Goal: Task Accomplishment & Management: Complete application form

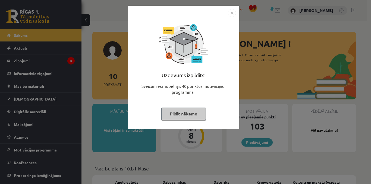
click at [231, 15] on img "Close" at bounding box center [232, 13] width 8 height 8
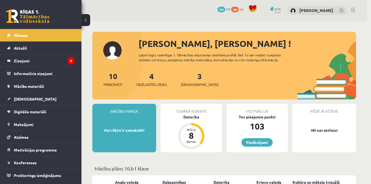
click at [231, 15] on div at bounding box center [185, 92] width 371 height 184
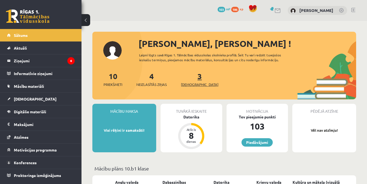
click at [190, 75] on link "3 Ieskaites" at bounding box center [199, 79] width 37 height 16
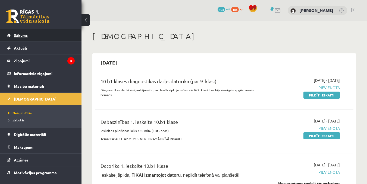
click at [35, 37] on link "Sākums" at bounding box center [41, 35] width 68 height 12
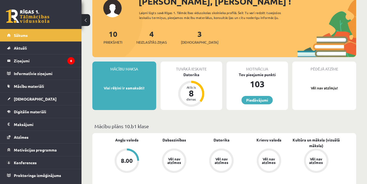
scroll to position [54, 0]
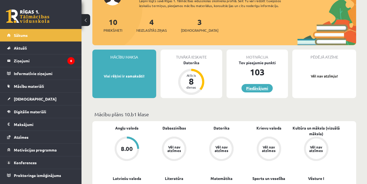
click at [245, 90] on link "Piedāvājumi" at bounding box center [256, 88] width 31 height 8
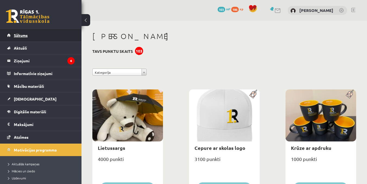
click at [21, 34] on span "Sākums" at bounding box center [21, 35] width 14 height 5
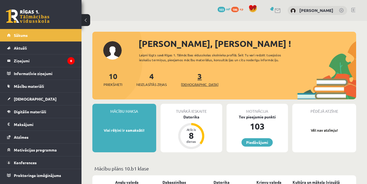
click at [190, 76] on link "3 Ieskaites" at bounding box center [199, 79] width 37 height 16
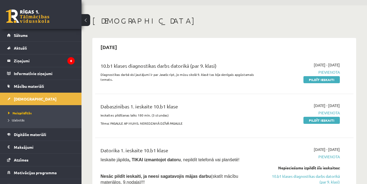
scroll to position [27, 0]
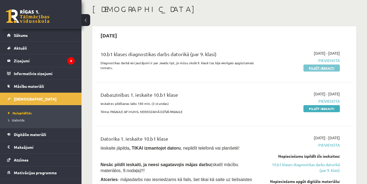
click at [308, 68] on link "Pildīt ieskaiti" at bounding box center [321, 68] width 36 height 7
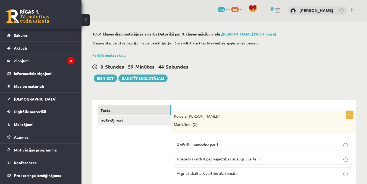
scroll to position [27, 0]
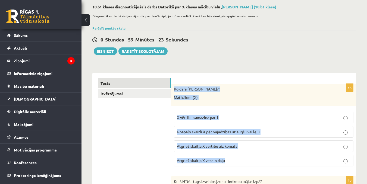
drag, startPoint x: 172, startPoint y: 88, endPoint x: 305, endPoint y: 161, distance: 151.2
click at [305, 161] on div "1p Ko dara koda rindiņa?: Math.floor (X) X vērtību samazina par 1 Noapaļo skait…" at bounding box center [263, 127] width 185 height 87
copy div "Ko dara koda rindiņa?: Math.floor (X) X vērtību samazina par 1 Noapaļo skaitli …"
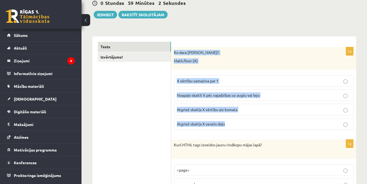
scroll to position [81, 0]
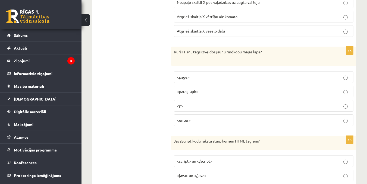
scroll to position [163, 0]
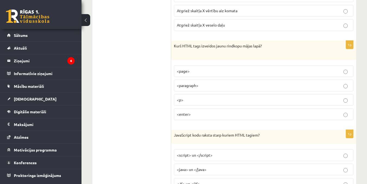
drag, startPoint x: 172, startPoint y: 45, endPoint x: 260, endPoint y: 47, distance: 87.7
click at [265, 53] on p "Kurš HTML tags izveidos jaunu rindkopu mājas lapā?" at bounding box center [250, 48] width 152 height 11
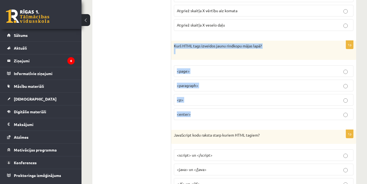
drag, startPoint x: 173, startPoint y: 44, endPoint x: 292, endPoint y: 114, distance: 138.5
click at [292, 114] on div "1p Kurš HTML tags izveidos jaunu rindkopu mājas lapā? <page> <paragraph> <p> <e…" at bounding box center [263, 83] width 185 height 84
copy div "Kurš HTML tags izveidos jaunu rindkopu mājas lapā? <page> <paragraph> <p> <ente…"
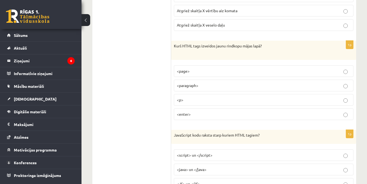
drag, startPoint x: 140, startPoint y: 56, endPoint x: 118, endPoint y: 35, distance: 29.9
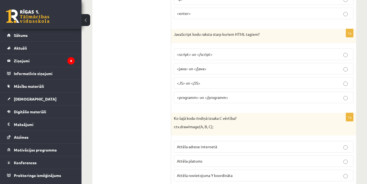
scroll to position [271, 0]
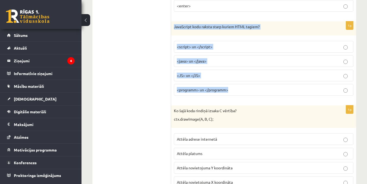
drag, startPoint x: 175, startPoint y: 26, endPoint x: 312, endPoint y: 91, distance: 152.0
click at [312, 91] on div "1p JavaScript kodu raksta starp kuriem HTML tagiem? <script> un </script> <java…" at bounding box center [263, 60] width 185 height 79
copy div "JavaScript kodu raksta starp kuriem HTML tagiem? <script> un </script> <java> u…"
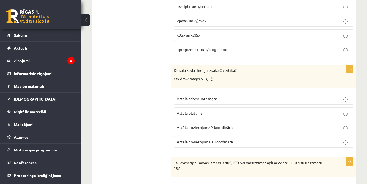
scroll to position [326, 0]
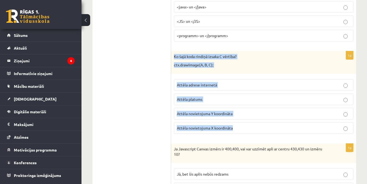
drag, startPoint x: 173, startPoint y: 55, endPoint x: 299, endPoint y: 134, distance: 149.0
click at [299, 134] on div "1p Ko šajā koda rindiņā izsaka C vērtība? ctx.drawImage(A, B, C); Attēla adrese…" at bounding box center [263, 94] width 185 height 87
copy div "Ko šajā koda rindiņā izsaka C vērtība? ctx.drawImage(A, B, C); Attēla adrese in…"
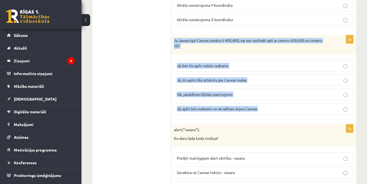
drag, startPoint x: 171, startPoint y: 40, endPoint x: 298, endPoint y: 116, distance: 148.5
click at [298, 116] on div "1p Ja Javascript Canvas izmērs ir 400,400, vai var uzzīmēt apli ar centru 430,4…" at bounding box center [263, 77] width 185 height 84
copy div "Ja Javascript Canvas izmērs ir 400,400, vai var uzzīmēt apli ar centru 430,430 …"
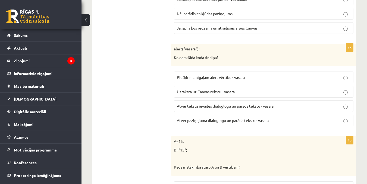
scroll to position [515, 0]
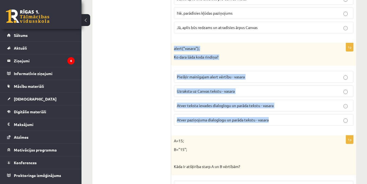
drag, startPoint x: 187, startPoint y: 50, endPoint x: 274, endPoint y: 120, distance: 111.9
click at [274, 120] on div "1p alert("vasara"); Ko dara šāda koda rindiņa? Piešķir mainīgajam alert vērtību…" at bounding box center [263, 86] width 185 height 87
copy div "alert("vasara"); Ko dara šāda koda rindiņa? Piešķir mainīgajam alert vērtību - …"
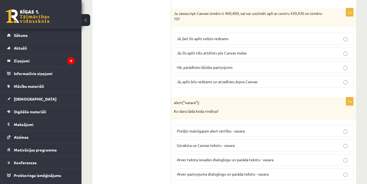
scroll to position [488, 0]
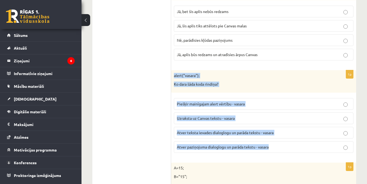
drag, startPoint x: 171, startPoint y: 75, endPoint x: 306, endPoint y: 147, distance: 152.4
click at [306, 147] on div "1p alert("vasara"); Ko dara šāda koda rindiņa? Piešķir mainīgajam alert vērtību…" at bounding box center [263, 113] width 185 height 87
copy div "alert("vasara"); Ko dara šāda koda rindiņa? Piešķir mainīgajam alert vērtību - …"
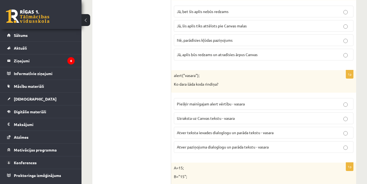
drag, startPoint x: 120, startPoint y: 75, endPoint x: 151, endPoint y: 96, distance: 37.9
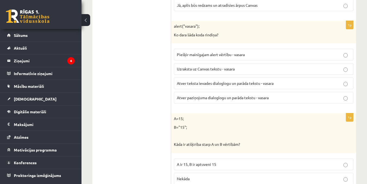
scroll to position [597, 0]
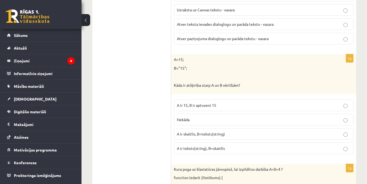
drag, startPoint x: 168, startPoint y: 58, endPoint x: 265, endPoint y: 89, distance: 101.7
click at [205, 59] on p "A=15;" at bounding box center [250, 59] width 152 height 5
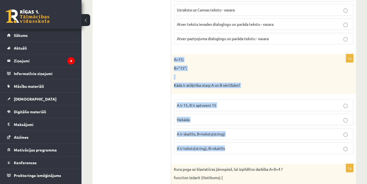
drag, startPoint x: 173, startPoint y: 58, endPoint x: 291, endPoint y: 145, distance: 147.4
click at [291, 145] on div "1p A=15; B="15"; Kāda ir atšķirība starp A un B vērtībām? A ir 15, B ir aptuven…" at bounding box center [263, 106] width 185 height 104
copy div "A=15; B="15"; Kāda ir atšķirība starp A un B vērtībām? A ir 15, B ir aptuveni 1…"
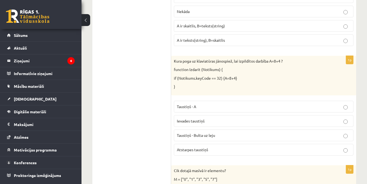
scroll to position [705, 0]
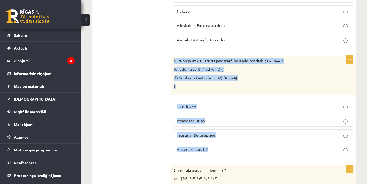
drag, startPoint x: 172, startPoint y: 60, endPoint x: 311, endPoint y: 145, distance: 163.3
click at [311, 145] on div "1p Kura poga uz klaviatūras jānospiež, lai izpildītos darbība A=8+4 ? function …" at bounding box center [263, 108] width 185 height 104
copy div "Kura poga uz klaviatūras jānospiež, lai izpildītos darbība A=8+4 ? function Izd…"
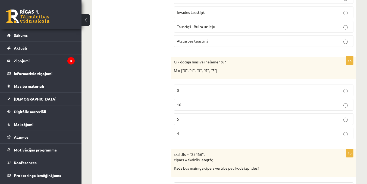
scroll to position [841, 0]
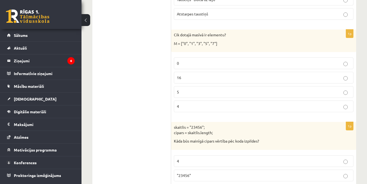
drag, startPoint x: 180, startPoint y: 35, endPoint x: 213, endPoint y: 41, distance: 33.1
click at [215, 49] on div "Cik dotajā masīvā ir elementu? M = ["0", "1", "3", "5", "7"]" at bounding box center [263, 41] width 185 height 23
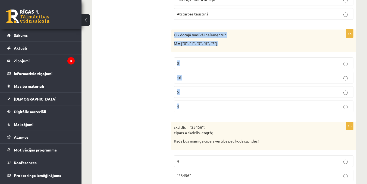
drag, startPoint x: 173, startPoint y: 35, endPoint x: 263, endPoint y: 104, distance: 113.4
click at [263, 104] on div "1p Cik dotajā masīvā ir elementu? M = ["0", "1", "3", "5", "7"] 0 16 5 4" at bounding box center [263, 73] width 185 height 87
copy div "Cik dotajā masīvā ir elementu? M = ["0", "1", "3", "5", "7"] 0 16 5 4"
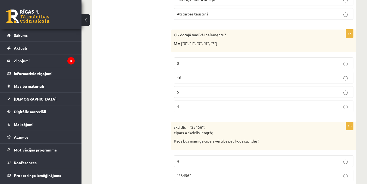
drag, startPoint x: 170, startPoint y: 128, endPoint x: 227, endPoint y: 132, distance: 57.4
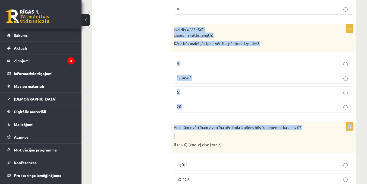
scroll to position [950, 0]
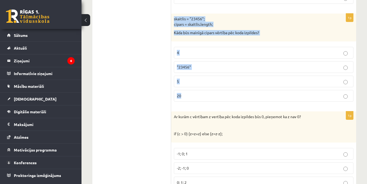
drag, startPoint x: 173, startPoint y: 126, endPoint x: 301, endPoint y: 101, distance: 130.8
click at [303, 101] on div "1p skaitlis = "23456"; cipars = skaitlis.length; Kāda būs mainīgā cipars vērtīb…" at bounding box center [263, 60] width 185 height 93
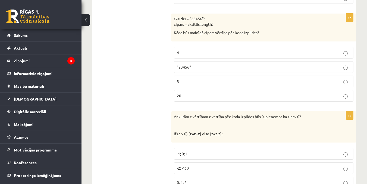
click at [344, 65] on p ""23456"" at bounding box center [263, 67] width 173 height 6
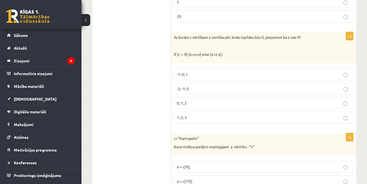
scroll to position [1031, 0]
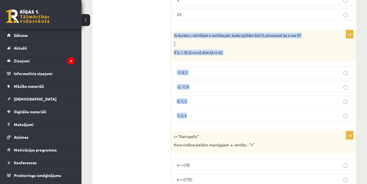
drag, startPoint x: 173, startPoint y: 34, endPoint x: 322, endPoint y: 108, distance: 166.5
click at [322, 108] on div "1p Ar kurām c vērtībam z vertība pēc koda izpildes būs 0, pieņemot ka z nav 0? …" at bounding box center [263, 78] width 185 height 96
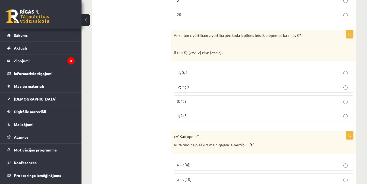
click at [345, 85] on p "-2; -1; 0" at bounding box center [263, 87] width 173 height 6
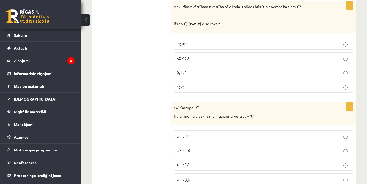
scroll to position [1139, 0]
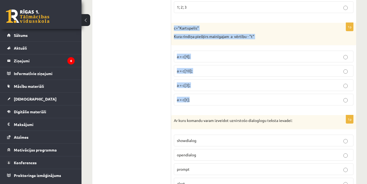
drag, startPoint x: 172, startPoint y: 26, endPoint x: 299, endPoint y: 98, distance: 146.2
click at [299, 98] on div "1p c="Kartupelis" Kura rindiņa piešķirs mainīgajam a vērtību - "t" a = c[4]; a …" at bounding box center [263, 66] width 185 height 87
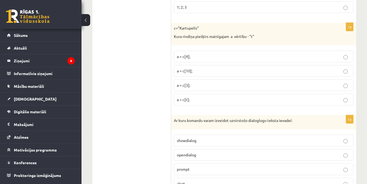
drag, startPoint x: 149, startPoint y: 79, endPoint x: 221, endPoint y: 48, distance: 78.7
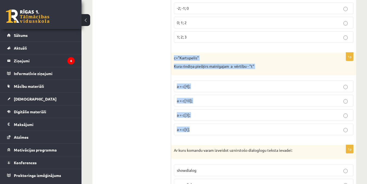
scroll to position [1112, 0]
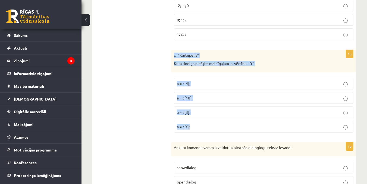
drag, startPoint x: 171, startPoint y: 109, endPoint x: 269, endPoint y: 131, distance: 100.1
click at [270, 131] on div "1p c="Kartupelis" Kura rindiņa piešķirs mainīgajam a vērtību - "t" a = c[4]; a …" at bounding box center [263, 93] width 185 height 87
click at [268, 131] on label "a = c[t];" at bounding box center [263, 127] width 179 height 12
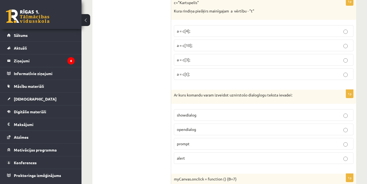
scroll to position [1167, 0]
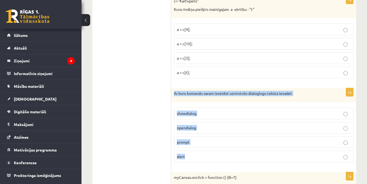
drag, startPoint x: 183, startPoint y: 92, endPoint x: 329, endPoint y: 152, distance: 158.3
click at [329, 152] on div "1p Ar kuru komandu varam izveidot uznirstošo dialoglogu teksta ievadei: showdia…" at bounding box center [263, 127] width 185 height 79
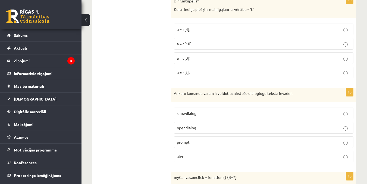
drag, startPoint x: 151, startPoint y: 94, endPoint x: 159, endPoint y: 102, distance: 11.5
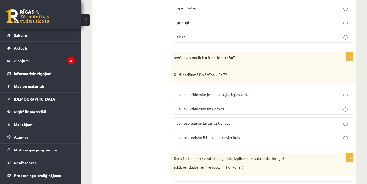
scroll to position [1302, 0]
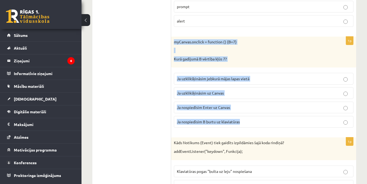
drag, startPoint x: 172, startPoint y: 40, endPoint x: 332, endPoint y: 121, distance: 180.1
click at [332, 121] on div "1p myCanvas.onclick = function () {B=7} Kurā gadījumā B vērtība kļūs 7? Ja uzkl…" at bounding box center [263, 85] width 185 height 96
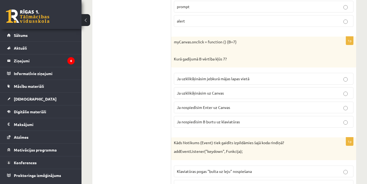
drag, startPoint x: 149, startPoint y: 94, endPoint x: 155, endPoint y: 93, distance: 6.4
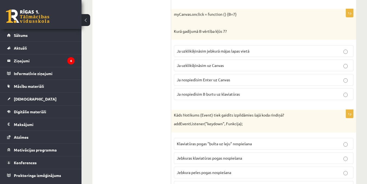
scroll to position [1357, 0]
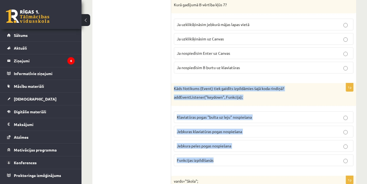
drag, startPoint x: 206, startPoint y: 86, endPoint x: 336, endPoint y: 155, distance: 147.0
click at [336, 155] on div "1p Kāds Notikums (Event) tiek gaidīts izpildāmies šajā koda rindiņā? addEventLi…" at bounding box center [263, 126] width 185 height 87
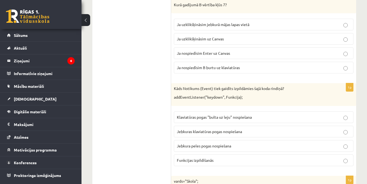
drag, startPoint x: 130, startPoint y: 64, endPoint x: 147, endPoint y: 76, distance: 20.3
click at [132, 65] on ul "Tests Izvērtējums!" at bounding box center [134, 165] width 73 height 2832
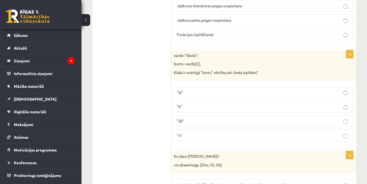
scroll to position [1492, 0]
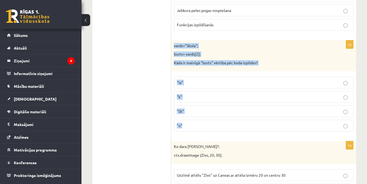
drag, startPoint x: 176, startPoint y: 45, endPoint x: 304, endPoint y: 120, distance: 149.1
click at [304, 120] on div "1p vards="Skola"; burts= vards[2]; Kāda ir mainīgā "burts" vērtība pēc koda izp…" at bounding box center [263, 88] width 185 height 96
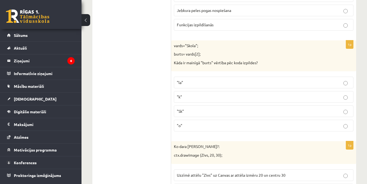
click at [126, 50] on ul "Tests Izvērtējums!" at bounding box center [134, 29] width 73 height 2832
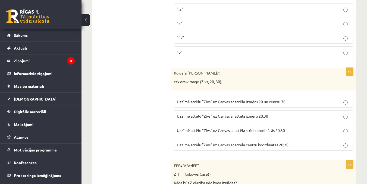
scroll to position [1574, 0]
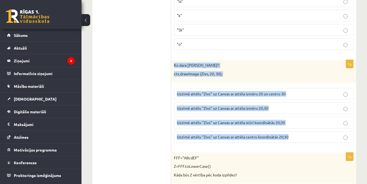
drag, startPoint x: 171, startPoint y: 63, endPoint x: 330, endPoint y: 136, distance: 174.3
click at [330, 136] on div "1p Ko dara koda rindiņa?: ctx.drawImage (Zivs, 20, 30); Uzzīmē attēlu "Zivs" uz…" at bounding box center [263, 103] width 185 height 87
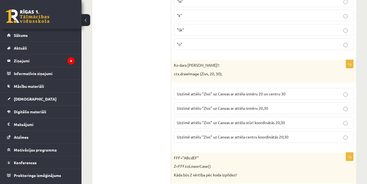
click at [344, 126] on label "Uzzīmē attēlu "Zivs" uz Canvas ar attēla stūri koordinātās 20;30" at bounding box center [263, 123] width 179 height 12
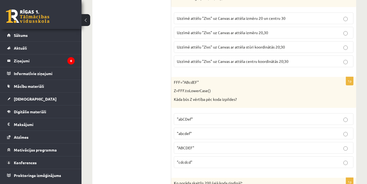
scroll to position [1655, 0]
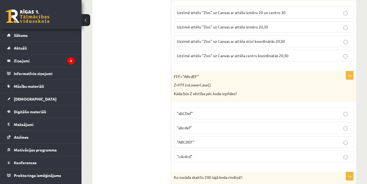
drag, startPoint x: 170, startPoint y: 72, endPoint x: 257, endPoint y: 100, distance: 92.3
drag, startPoint x: 219, startPoint y: 80, endPoint x: 176, endPoint y: 72, distance: 43.5
click at [219, 80] on div "FFF="ABcdEF" Z=FFF.toLowerCase() Kāda būs Z vērtība pēc koda izpildes?" at bounding box center [263, 86] width 185 height 31
click at [205, 74] on p "FFF="ABcdEF"" at bounding box center [250, 76] width 152 height 5
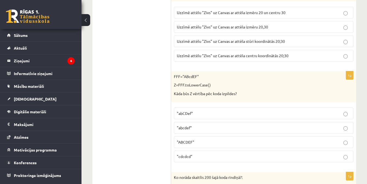
drag, startPoint x: 189, startPoint y: 79, endPoint x: 229, endPoint y: 94, distance: 42.7
click at [231, 82] on div "FFF="ABcdEF" Z=FFF.toLowerCase() Kāda būs Z vērtība pēc koda izpildes?" at bounding box center [263, 86] width 185 height 31
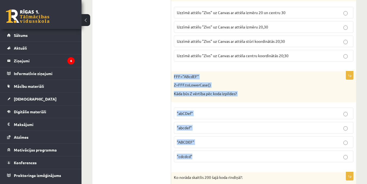
drag, startPoint x: 172, startPoint y: 78, endPoint x: 268, endPoint y: 155, distance: 122.4
click at [268, 155] on div "1p FFF="ABcdEF" Z=FFF.toLowerCase() Kāda būs Z vērtība pēc koda izpildes? "abCD…" at bounding box center [263, 119] width 185 height 96
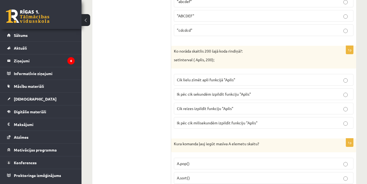
scroll to position [1791, 0]
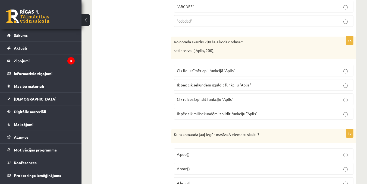
drag, startPoint x: 167, startPoint y: 41, endPoint x: 246, endPoint y: 46, distance: 78.8
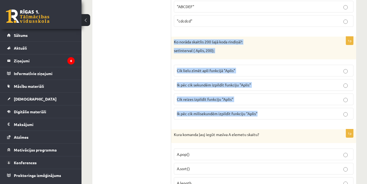
drag, startPoint x: 172, startPoint y: 41, endPoint x: 298, endPoint y: 115, distance: 146.3
click at [298, 115] on div "1p Ko norāda skaitlis 200 šajā koda rindiņā?: setInterval ( Aplis, 200); Cik li…" at bounding box center [263, 80] width 185 height 87
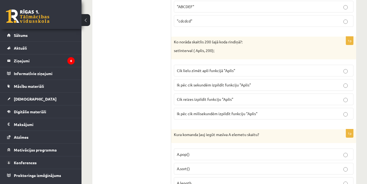
click at [346, 117] on label "Ik pēc cik milisekundēm izpildīt funkciju "Aplis"" at bounding box center [263, 114] width 179 height 12
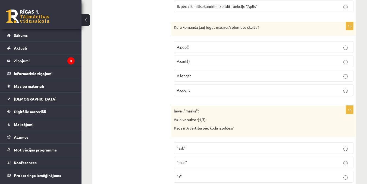
scroll to position [1899, 0]
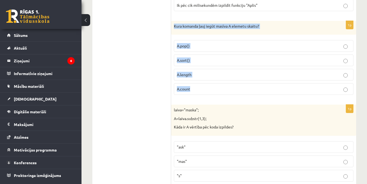
drag, startPoint x: 181, startPoint y: 31, endPoint x: 282, endPoint y: 83, distance: 114.1
click at [282, 83] on div "1p Kura komanda ļauj iegūt masīva A elemetu skaitu? A.pop() A.sort() A.length A…" at bounding box center [263, 60] width 185 height 79
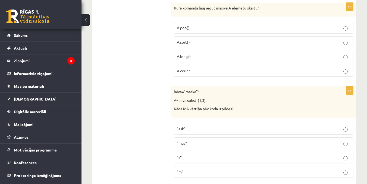
scroll to position [1926, 0]
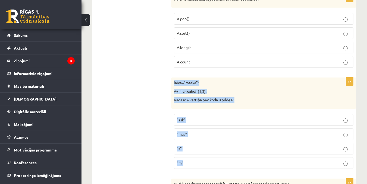
drag, startPoint x: 174, startPoint y: 81, endPoint x: 270, endPoint y: 158, distance: 122.6
click at [270, 158] on div "1p laiva="maska"; A=laiva.substr(1,3); Kāda ir A vērtība pēc koda izpildes? "as…" at bounding box center [263, 126] width 185 height 96
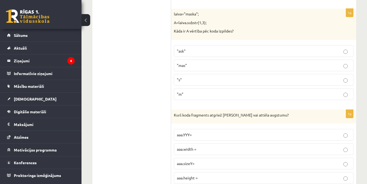
scroll to position [2035, 0]
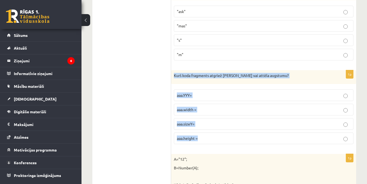
drag, startPoint x: 172, startPoint y: 77, endPoint x: 318, endPoint y: 138, distance: 158.2
click at [318, 138] on div "1p Kurš koda fragments atgriež Canvas vai attēla augstumu? aaa.YYY= aaa.width =…" at bounding box center [263, 109] width 185 height 79
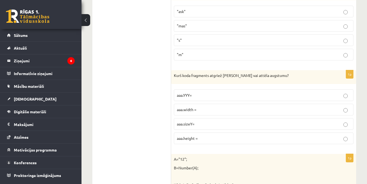
drag, startPoint x: 139, startPoint y: 94, endPoint x: 186, endPoint y: 120, distance: 54.2
click at [349, 141] on p "aaa.height =" at bounding box center [263, 139] width 173 height 6
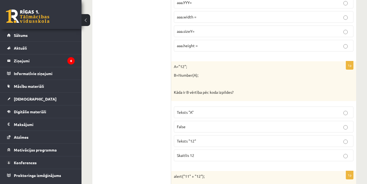
scroll to position [2143, 0]
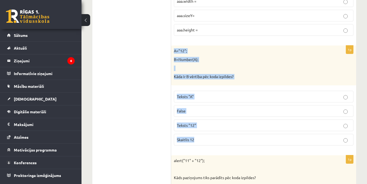
drag, startPoint x: 172, startPoint y: 50, endPoint x: 277, endPoint y: 145, distance: 142.1
click at [277, 145] on div "1p A="12"; B=Number(A); Kāda ir B vērtība pēc koda izpildes? Teksts "A" False T…" at bounding box center [263, 98] width 185 height 104
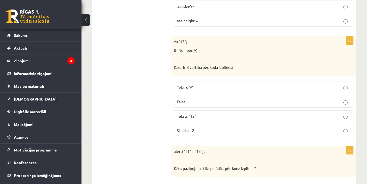
scroll to position [2225, 0]
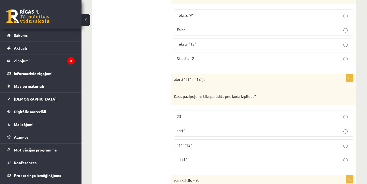
drag, startPoint x: 171, startPoint y: 78, endPoint x: 297, endPoint y: 133, distance: 137.5
click at [191, 88] on p at bounding box center [250, 87] width 152 height 5
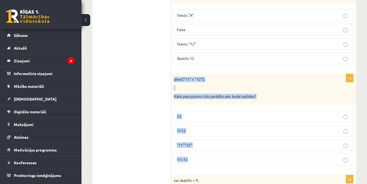
drag, startPoint x: 173, startPoint y: 79, endPoint x: 282, endPoint y: 152, distance: 130.8
click at [282, 152] on div "1p alert("11" + "12"); Kāds paziņojums tiks parādīts pēc koda izpildes? 23 1112…" at bounding box center [263, 122] width 185 height 96
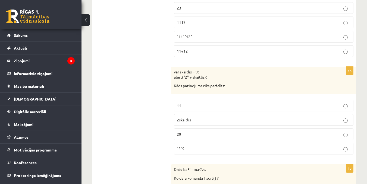
drag, startPoint x: 170, startPoint y: 72, endPoint x: 257, endPoint y: 116, distance: 96.8
drag, startPoint x: 249, startPoint y: 88, endPoint x: 190, endPoint y: 68, distance: 61.9
click at [248, 88] on p "Kāds paziņojums tiks parādīts:" at bounding box center [250, 85] width 152 height 5
click at [174, 71] on p "var skaitlis = 9; alert("2" + skaitlis);" at bounding box center [250, 74] width 152 height 11
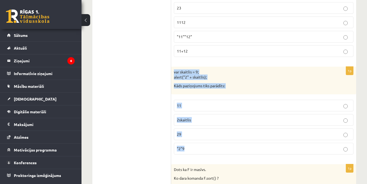
drag, startPoint x: 171, startPoint y: 73, endPoint x: 272, endPoint y: 147, distance: 125.2
click at [272, 147] on div "1p var skaitlis = 9; alert("2" + skaitlis); Kāds paziņojums tiks parādīts: 11 2…" at bounding box center [263, 113] width 185 height 93
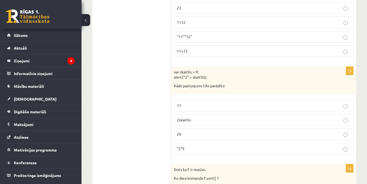
drag, startPoint x: 153, startPoint y: 110, endPoint x: 179, endPoint y: 127, distance: 31.1
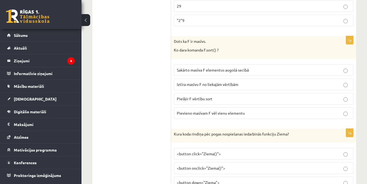
scroll to position [2469, 0]
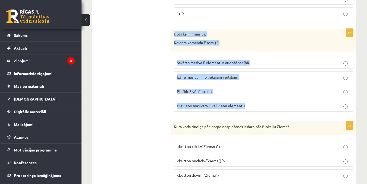
drag, startPoint x: 179, startPoint y: 33, endPoint x: 310, endPoint y: 100, distance: 147.1
click at [310, 100] on div "1p Dots ka F ir masīvs. Ko dara komanda F.sort() ? Sakārto masīva F elementus a…" at bounding box center [263, 72] width 185 height 87
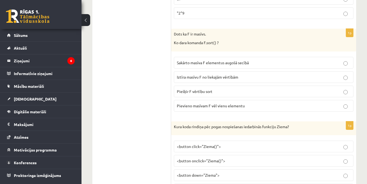
drag, startPoint x: 125, startPoint y: 88, endPoint x: 163, endPoint y: 82, distance: 38.4
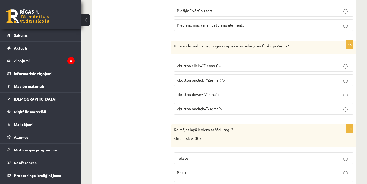
scroll to position [2550, 0]
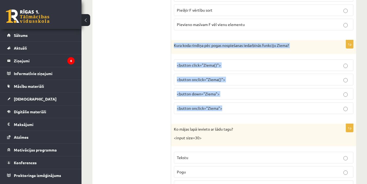
drag, startPoint x: 187, startPoint y: 46, endPoint x: 329, endPoint y: 108, distance: 154.0
click at [329, 108] on div "1p Kura koda rindiņa pēc pogas nospiešanas iedarbinās funkciju Ziema? <button c…" at bounding box center [263, 79] width 185 height 79
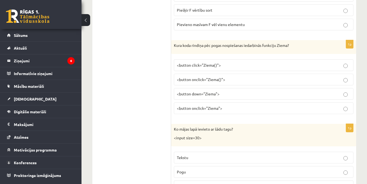
drag, startPoint x: 143, startPoint y: 133, endPoint x: 149, endPoint y: 130, distance: 6.7
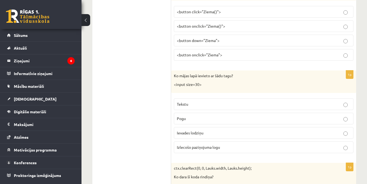
scroll to position [2604, 0]
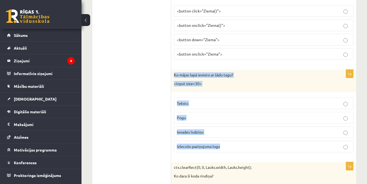
drag, startPoint x: 193, startPoint y: 74, endPoint x: 285, endPoint y: 142, distance: 114.4
click at [285, 142] on div "1p Ko mājas lapā ievieto ar šādu tagu? <input size=30> Tekstu Pogu Ievades lodz…" at bounding box center [263, 113] width 185 height 87
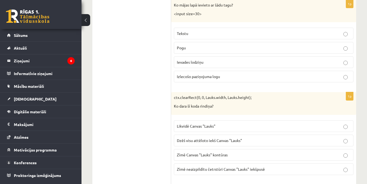
scroll to position [2689, 0]
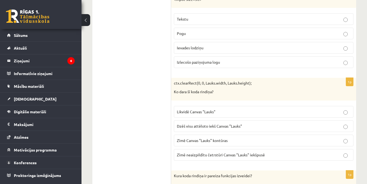
drag, startPoint x: 184, startPoint y: 82, endPoint x: 280, endPoint y: 97, distance: 96.9
click at [268, 91] on p "Ko dara šī koda rindiņa?" at bounding box center [250, 91] width 152 height 5
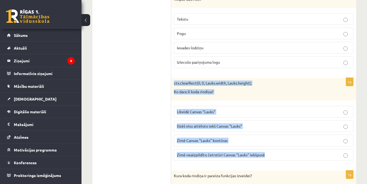
drag, startPoint x: 174, startPoint y: 83, endPoint x: 318, endPoint y: 150, distance: 159.3
click at [318, 150] on div "1p ctx.clearRect(0, 0, Lauks.width, Lauks.height); Ko dara šī koda rindiņa? Lik…" at bounding box center [263, 121] width 185 height 87
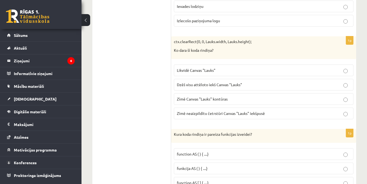
scroll to position [2770, 0]
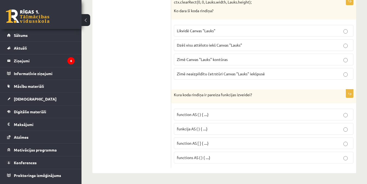
drag, startPoint x: 168, startPoint y: 95, endPoint x: 265, endPoint y: 97, distance: 96.6
drag, startPoint x: 265, startPoint y: 94, endPoint x: 262, endPoint y: 96, distance: 3.6
click at [265, 94] on p "Kura koda rindiņa ir pareiza funkcijas izveidei?" at bounding box center [250, 94] width 152 height 5
drag, startPoint x: 206, startPoint y: 98, endPoint x: 191, endPoint y: 98, distance: 15.5
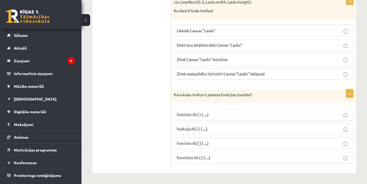
click at [206, 98] on div "Kura koda rindiņa ir pareiza funkcijas izveidei?" at bounding box center [263, 97] width 185 height 14
click at [284, 105] on div "1p Kura koda rindiņa ir pareiza funkcijas izveidei? function AS ( ) { ....} fun…" at bounding box center [263, 129] width 185 height 79
drag, startPoint x: 200, startPoint y: 100, endPoint x: 221, endPoint y: 105, distance: 21.5
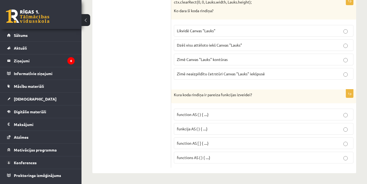
drag, startPoint x: 172, startPoint y: 97, endPoint x: 199, endPoint y: 102, distance: 27.7
click at [199, 102] on div "Kura koda rindiņa ir pareiza funkcijas izveidei?" at bounding box center [263, 97] width 185 height 14
click at [200, 104] on div "1p Kura koda rindiņa ir pareiza funkcijas izveidei? function AS ( ) { ....} fun…" at bounding box center [263, 129] width 185 height 79
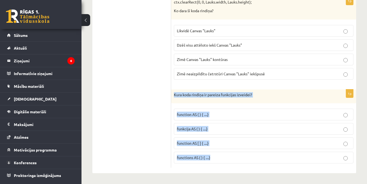
drag, startPoint x: 171, startPoint y: 93, endPoint x: 288, endPoint y: 151, distance: 129.8
click at [288, 151] on div "1p Kura koda rindiņa ir pareiza funkcijas izveidei? function AS ( ) { ....} fun…" at bounding box center [263, 129] width 185 height 79
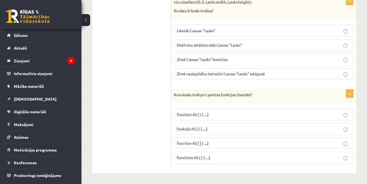
click at [348, 145] on p "function AS [ ] { ....}" at bounding box center [263, 144] width 173 height 6
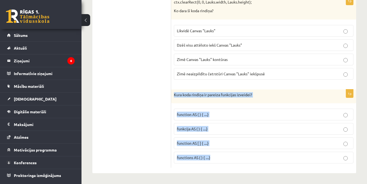
drag, startPoint x: 173, startPoint y: 94, endPoint x: 309, endPoint y: 161, distance: 152.1
click at [309, 161] on div "1p Kura koda rindiņa ir pareiza funkcijas izveidei? function AS ( ) { ....} fun…" at bounding box center [263, 129] width 185 height 79
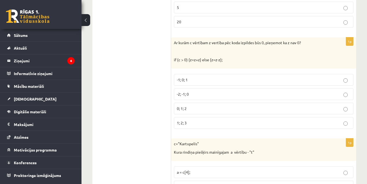
scroll to position [0, 0]
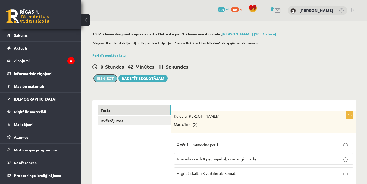
click at [102, 78] on button "Iesniegt" at bounding box center [105, 79] width 23 height 8
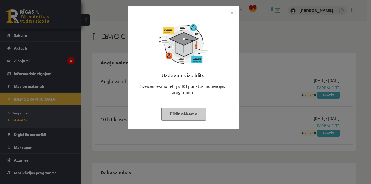
click at [231, 14] on img "Close" at bounding box center [232, 13] width 8 height 8
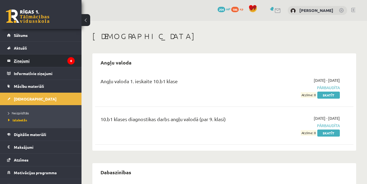
click at [29, 58] on legend "Ziņojumi 4" at bounding box center [44, 61] width 61 height 12
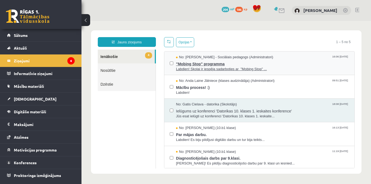
click at [220, 70] on span "Labdien! Skolai ir iespēja sadarboties ar "Mobing Stop" ..." at bounding box center [262, 69] width 173 height 5
click at [193, 63] on span ""Mobing Stop" programma" at bounding box center [262, 63] width 173 height 7
click at [189, 84] on span "Mācību process! :)" at bounding box center [262, 87] width 173 height 7
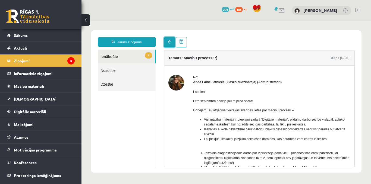
click at [168, 39] on link at bounding box center [169, 42] width 11 height 10
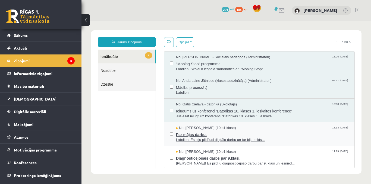
click at [191, 131] on span "Par mājas darbu." at bounding box center [262, 134] width 173 height 7
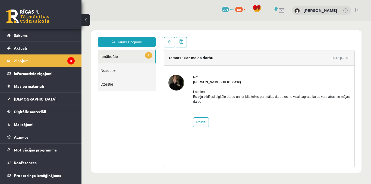
click at [176, 84] on img at bounding box center [176, 83] width 16 height 16
click at [168, 43] on span at bounding box center [169, 42] width 4 height 4
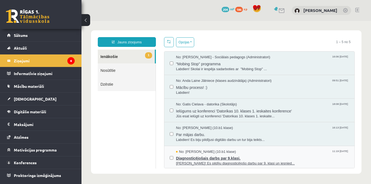
click at [186, 157] on span "Diagnosticējošais darbs par 9.klasi." at bounding box center [262, 157] width 173 height 7
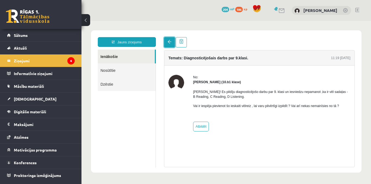
click at [173, 41] on link at bounding box center [169, 42] width 11 height 10
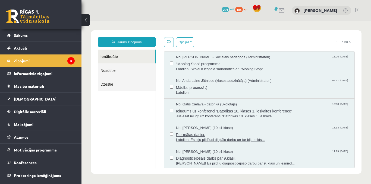
click at [194, 127] on span "No: Madara Andersone (10.b1 klase)" at bounding box center [204, 128] width 57 height 5
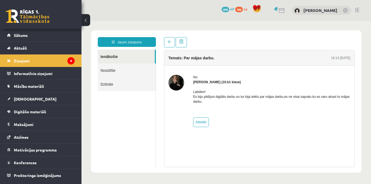
click at [176, 85] on img at bounding box center [176, 83] width 16 height 16
drag, startPoint x: 176, startPoint y: 85, endPoint x: 210, endPoint y: 74, distance: 34.9
click at [202, 78] on div "No: Madara Andersone (10.b1 klase) Labdien! Es biju pildījusi digitālo darbu un…" at bounding box center [259, 101] width 182 height 52
drag, startPoint x: 210, startPoint y: 74, endPoint x: 218, endPoint y: 83, distance: 11.9
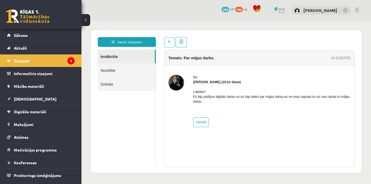
click at [216, 83] on div "No: Madara Andersone (10.b1 klase) Labdien! Es biju pildījusi digitālo darbu un…" at bounding box center [259, 101] width 190 height 71
click at [218, 83] on strong "Madara Andersone (10.b1 klase)" at bounding box center [217, 82] width 48 height 4
click at [218, 82] on strong "Madara Andersone (10.b1 klase)" at bounding box center [217, 82] width 48 height 4
click at [23, 35] on span "Sākums" at bounding box center [21, 35] width 14 height 5
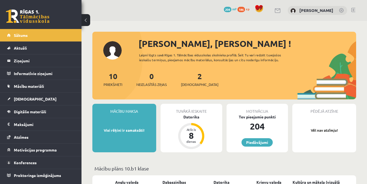
scroll to position [27, 0]
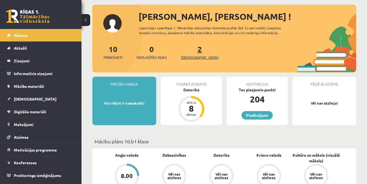
click at [190, 49] on link "2 Ieskaites" at bounding box center [199, 52] width 37 height 16
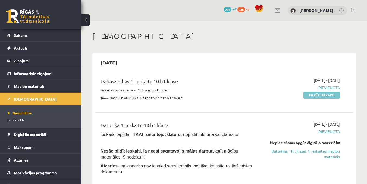
click at [312, 94] on link "Pildīt ieskaiti" at bounding box center [321, 95] width 36 height 7
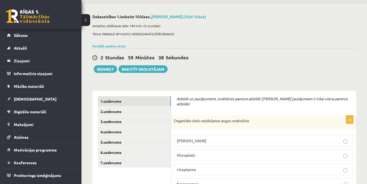
scroll to position [27, 0]
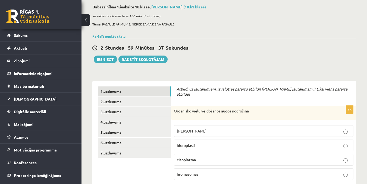
drag, startPoint x: 171, startPoint y: 106, endPoint x: 254, endPoint y: 96, distance: 84.4
click at [257, 109] on p "Organisko vielu veidošanos augos nodrošina" at bounding box center [250, 111] width 152 height 5
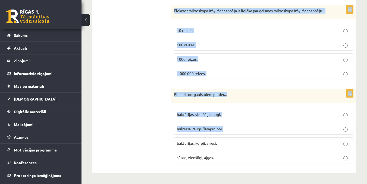
scroll to position [1650, 0]
drag, startPoint x: 173, startPoint y: 104, endPoint x: 270, endPoint y: 158, distance: 111.8
copy form "Organisko vielu veidošanos augos nodrošina šūnas kodols hloroplasti citoplazma …"
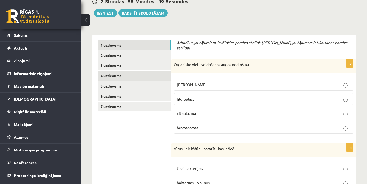
scroll to position [81, 0]
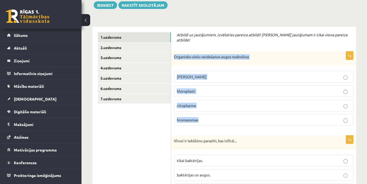
drag, startPoint x: 184, startPoint y: 53, endPoint x: 290, endPoint y: 117, distance: 123.7
click at [290, 117] on div "1p Organisko vielu veidošanos augos nodrošina šūnas kodols hloroplasti citoplaz…" at bounding box center [263, 91] width 185 height 79
copy div "Organisko vielu veidošanos augos nodrošina šūnas kodols hloroplasti citoplazma …"
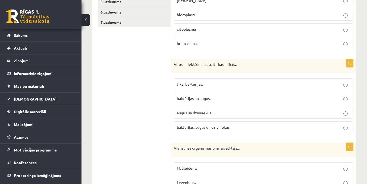
scroll to position [163, 0]
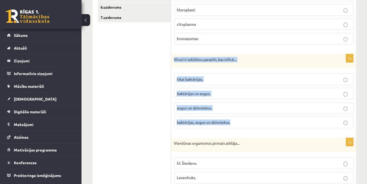
drag, startPoint x: 175, startPoint y: 54, endPoint x: 311, endPoint y: 121, distance: 151.2
click at [311, 121] on div "1p Vīrusi ir iekššūnu parazīti, kas inficē... tikai baktērijas. baktērijas un a…" at bounding box center [263, 93] width 185 height 79
copy div "Vīrusi ir iekššūnu parazīti, kas inficē... tikai baktērijas. baktērijas un augu…"
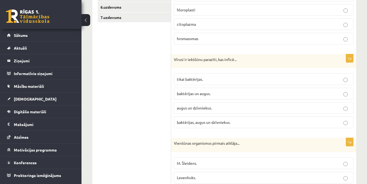
click at [342, 120] on p "baktērijas, augus un dzīvniekus." at bounding box center [263, 123] width 173 height 6
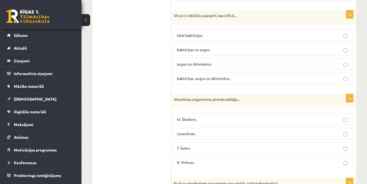
scroll to position [217, 0]
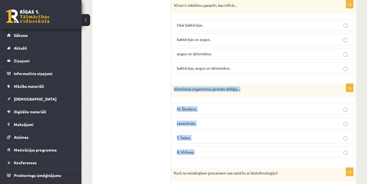
drag, startPoint x: 173, startPoint y: 85, endPoint x: 306, endPoint y: 143, distance: 145.0
click at [306, 143] on div "1p Vienšūnas organismus pirmais atklāja... M. Šleidens. Levenhuks. T. Švāns. R.…" at bounding box center [263, 123] width 185 height 79
copy div "Vienšūnas organismus pirmais atklāja... M. Šleidens. Levenhuks. T. Švāns. R. Vi…"
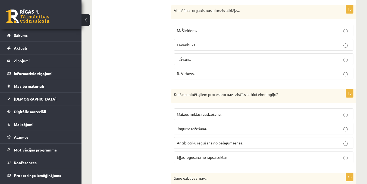
scroll to position [298, 0]
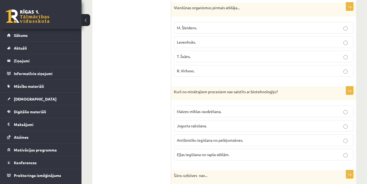
drag, startPoint x: 185, startPoint y: 86, endPoint x: 235, endPoint y: 87, distance: 50.2
click at [223, 93] on div "Kurš no minētajiem procesiem nav saistīts ar biotehnoloģiju?" at bounding box center [263, 94] width 185 height 14
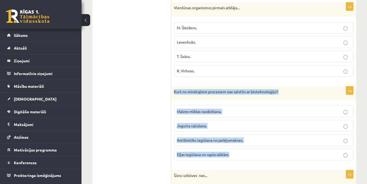
drag, startPoint x: 174, startPoint y: 87, endPoint x: 308, endPoint y: 150, distance: 148.3
click at [308, 150] on div "1p Kurš no minētajiem procesiem nav saistīts ar biotehnoloģiju? Maizes mīklas r…" at bounding box center [263, 126] width 185 height 79
copy div "Kurš no minētajiem procesiem nav saistīts ar biotehnoloģiju? Maizes mīklas raud…"
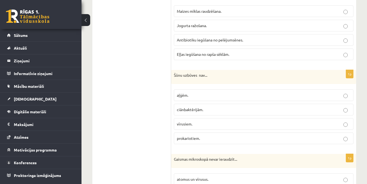
scroll to position [407, 0]
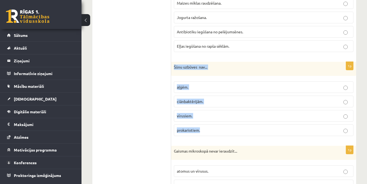
drag, startPoint x: 172, startPoint y: 61, endPoint x: 280, endPoint y: 129, distance: 127.9
click at [280, 129] on div "1p Šūnu uzbūves nav... aļģēm. ciānbaktērijām. vīrusiem. prokariotiem." at bounding box center [263, 101] width 185 height 79
copy div "Šūnu uzbūves nav... aļģēm. ciānbaktērijām. vīrusiem. prokariotiem."
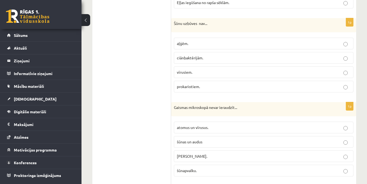
scroll to position [461, 0]
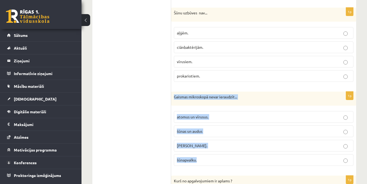
drag, startPoint x: 172, startPoint y: 92, endPoint x: 284, endPoint y: 147, distance: 125.0
click at [284, 147] on div "1p Gaismas mikroskopā nevar ieraudzīt... atomus un vīrusus. šūnas un audus šūna…" at bounding box center [263, 131] width 185 height 79
copy div "Gaismas mikroskopā nevar ieraudzīt... atomus un vīrusus. šūnas un audus šūnas k…"
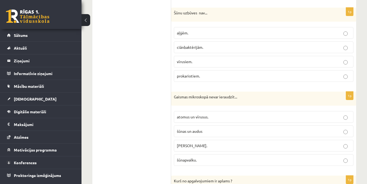
drag, startPoint x: 114, startPoint y: 68, endPoint x: 131, endPoint y: 78, distance: 20.6
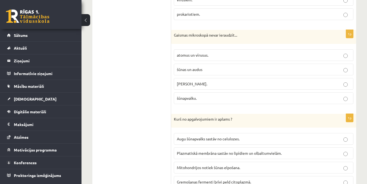
scroll to position [543, 0]
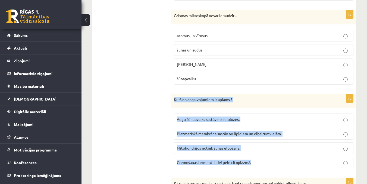
drag, startPoint x: 172, startPoint y: 94, endPoint x: 300, endPoint y: 156, distance: 141.8
click at [300, 156] on div "1p Kurš no apgalvojumiem ir aplams ? Augu šūnapvalks sastāv no celulozes. Plazm…" at bounding box center [263, 133] width 185 height 79
copy div "Kurš no apgalvojumiem ir aplams ? Augu šūnapvalks sastāv no celulozes. Plazmati…"
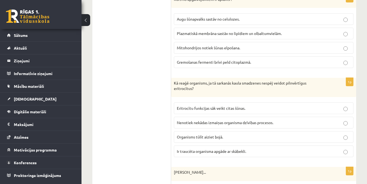
scroll to position [651, 0]
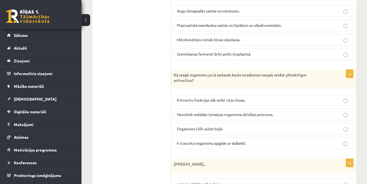
drag, startPoint x: 171, startPoint y: 70, endPoint x: 263, endPoint y: 85, distance: 93.8
drag, startPoint x: 263, startPoint y: 85, endPoint x: 222, endPoint y: 78, distance: 41.3
click at [262, 86] on div "1p Kā reaģē organisms, ja tā sarkanās kaula smadzenes nespēj veidot pilnvērtīgu…" at bounding box center [263, 112] width 185 height 84
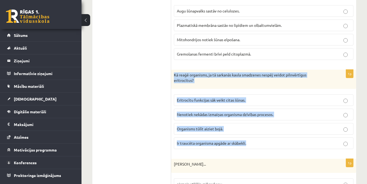
drag, startPoint x: 174, startPoint y: 71, endPoint x: 289, endPoint y: 136, distance: 132.4
click at [289, 136] on div "1p Kā reaģē organisms, ja tā sarkanās kaula smadzenes nespēj veidot pilnvērtīgu…" at bounding box center [263, 112] width 185 height 84
copy div "Kā reaģē organisms, ja tā sarkanās kaula smadzenes nespēj veidot pilnvērtīgus e…"
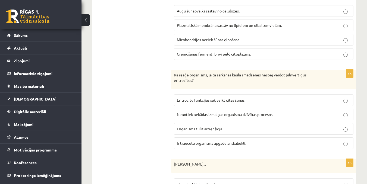
click at [348, 141] on label "Ir traucēta organisma apgāde ar skābekli." at bounding box center [263, 144] width 179 height 12
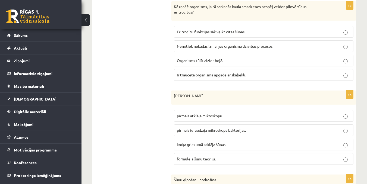
scroll to position [733, 0]
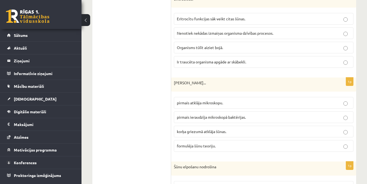
drag, startPoint x: 171, startPoint y: 77, endPoint x: 240, endPoint y: 98, distance: 72.2
click at [233, 84] on div "Roberts Huks..." at bounding box center [263, 85] width 185 height 14
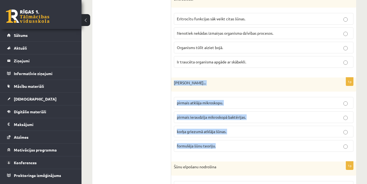
drag, startPoint x: 176, startPoint y: 77, endPoint x: 290, endPoint y: 141, distance: 131.4
click at [290, 141] on div "1p Roberts Huks... pirmais atklāja mikroskopu. pirmais ieraudzīja mikroskopā ba…" at bounding box center [263, 117] width 185 height 79
copy div "Roberts Huks... pirmais atklāja mikroskopu. pirmais ieraudzīja mikroskopā baktē…"
drag, startPoint x: 102, startPoint y: 94, endPoint x: 109, endPoint y: 96, distance: 7.2
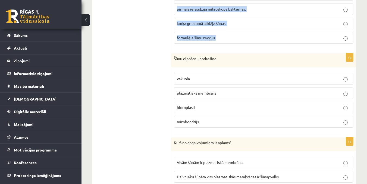
scroll to position [841, 0]
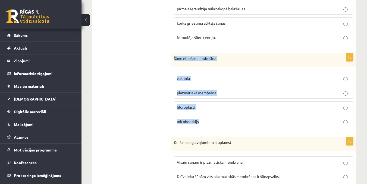
drag, startPoint x: 173, startPoint y: 53, endPoint x: 267, endPoint y: 113, distance: 112.0
click at [267, 113] on div "1p Šūnu elpošanu nodrošina vakuola plazmātiskā membrāna hloroplasti mitohondrijs" at bounding box center [263, 92] width 185 height 79
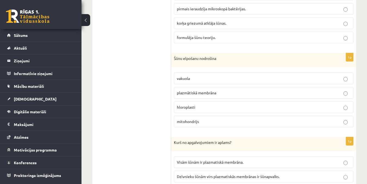
click at [151, 105] on ul "1.uzdevums 2.uzdevums 3.uzdevums 4.uzdevums 5.uzdevums 6.uzdevums 7.uzdevums" at bounding box center [134, 125] width 73 height 1704
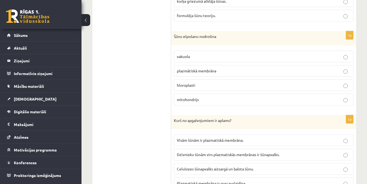
scroll to position [922, 0]
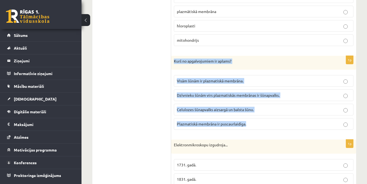
drag, startPoint x: 174, startPoint y: 57, endPoint x: 306, endPoint y: 117, distance: 145.5
click at [306, 117] on div "1p Kurš no apgalvojumiem ir aplams? Visām šūnām ir plazmatiskā membrāna. Dzīvni…" at bounding box center [263, 95] width 185 height 79
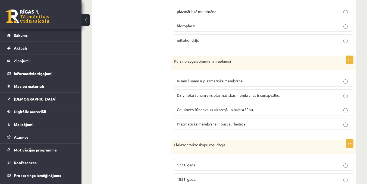
click at [130, 74] on ul "1.uzdevums 2.uzdevums 3.uzdevums 4.uzdevums 5.uzdevums 6.uzdevums 7.uzdevums" at bounding box center [134, 43] width 73 height 1704
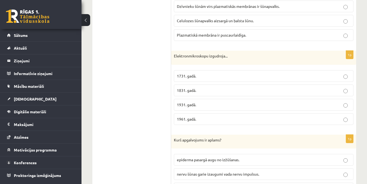
scroll to position [1031, 0]
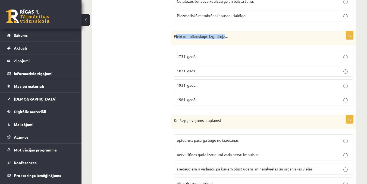
drag, startPoint x: 175, startPoint y: 30, endPoint x: 225, endPoint y: 35, distance: 50.7
click at [225, 35] on div "Elektronmikroskopu izgudroja..." at bounding box center [263, 38] width 185 height 14
drag, startPoint x: 170, startPoint y: 30, endPoint x: 214, endPoint y: 36, distance: 45.1
drag, startPoint x: 214, startPoint y: 36, endPoint x: 171, endPoint y: 32, distance: 43.3
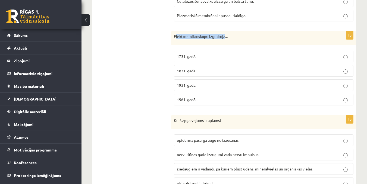
click at [214, 36] on div "Elektronmikroskopu izgudroja..." at bounding box center [263, 38] width 185 height 14
click at [175, 37] on div "Elektronmikroskopu izgudroja..." at bounding box center [263, 38] width 185 height 14
drag, startPoint x: 172, startPoint y: 30, endPoint x: 267, endPoint y: 88, distance: 111.5
click at [267, 88] on div "1p Elektronmikroskopu izgudroja... 1731. gadā. 1831. gadā. 1931. gadā. 1961. ga…" at bounding box center [263, 70] width 185 height 79
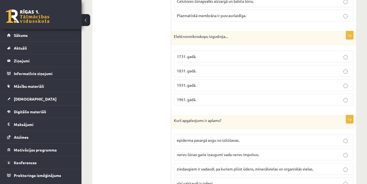
click at [347, 82] on p "1931. gadā." at bounding box center [263, 85] width 173 height 6
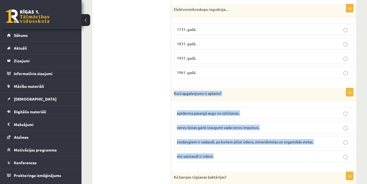
drag, startPoint x: 171, startPoint y: 88, endPoint x: 308, endPoint y: 147, distance: 149.5
click at [308, 147] on div "1p Kurš apgalvojums ir aplams? epiderma pasargā augu no izžūšanas. nervu šūnas …" at bounding box center [263, 127] width 185 height 79
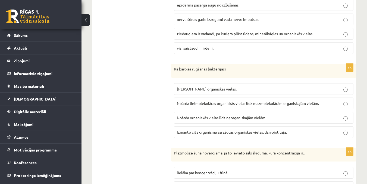
scroll to position [1167, 0]
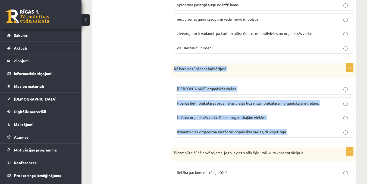
drag, startPoint x: 173, startPoint y: 63, endPoint x: 314, endPoint y: 130, distance: 156.3
click at [314, 130] on div "1p Kā barojas rūgšanas baktērijas? Pašas saražo organiskās vielas. Noārda lielm…" at bounding box center [263, 102] width 185 height 79
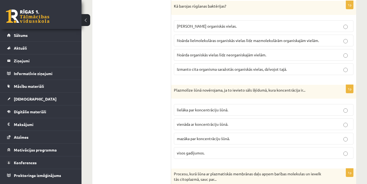
scroll to position [1248, 0]
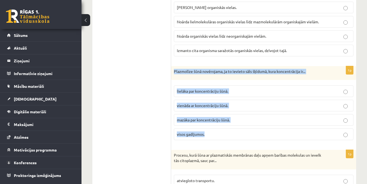
drag, startPoint x: 173, startPoint y: 65, endPoint x: 324, endPoint y: 122, distance: 161.1
click at [324, 122] on div "1p Plazmolīze šūnā novērojama, ja to ievieto sāls šķīdumā, kura koncentrācija i…" at bounding box center [263, 105] width 185 height 79
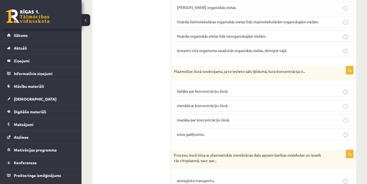
drag, startPoint x: 107, startPoint y: 68, endPoint x: 139, endPoint y: 69, distance: 32.3
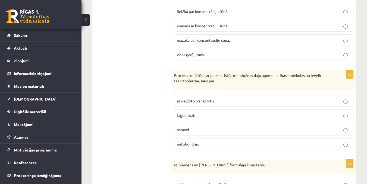
scroll to position [1329, 0]
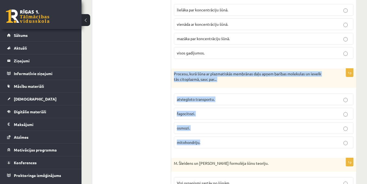
drag, startPoint x: 177, startPoint y: 69, endPoint x: 316, endPoint y: 140, distance: 156.6
click at [316, 140] on div "1p Procesu, kurā šūna ar plazmatiskās membrānas daļu apņem barības molekulas un…" at bounding box center [263, 111] width 185 height 84
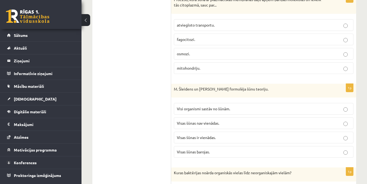
scroll to position [1411, 0]
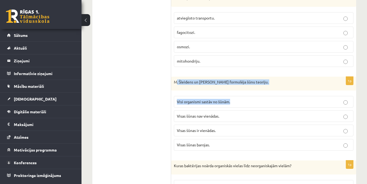
drag, startPoint x: 183, startPoint y: 76, endPoint x: 271, endPoint y: 89, distance: 88.9
click at [271, 89] on div "1p M. Šleidens un T. Švāns formulēja šūnu teoriju. Visi organismi sastāv no šūn…" at bounding box center [263, 116] width 185 height 79
drag, startPoint x: 260, startPoint y: 85, endPoint x: 185, endPoint y: 79, distance: 74.9
click at [259, 85] on div "M. Šleidens un T. Švāns formulēja šūnu teoriju." at bounding box center [263, 84] width 185 height 14
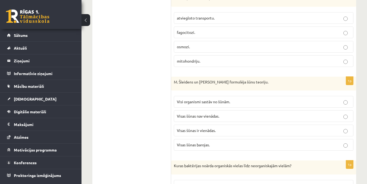
drag, startPoint x: 170, startPoint y: 77, endPoint x: 173, endPoint y: 76, distance: 3.2
click at [210, 87] on div "1p M. Šleidens un T. Švāns formulēja šūnu teoriju. Visi organismi sastāv no šūn…" at bounding box center [263, 116] width 185 height 79
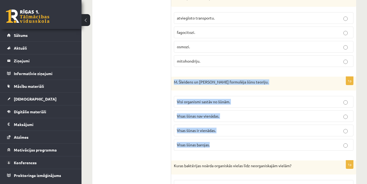
drag, startPoint x: 174, startPoint y: 76, endPoint x: 305, endPoint y: 136, distance: 144.2
click at [305, 136] on div "1p M. Šleidens un T. Švāns formulēja šūnu teoriju. Visi organismi sastāv no šūn…" at bounding box center [263, 116] width 185 height 79
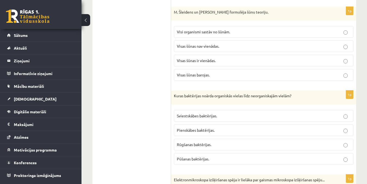
scroll to position [1492, 0]
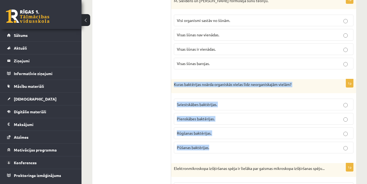
drag, startPoint x: 172, startPoint y: 79, endPoint x: 331, endPoint y: 142, distance: 170.8
click at [332, 144] on div "1p Kuras baktērijas noārda organiskās vielas līdz neorganiskajām vielām? Sviest…" at bounding box center [263, 118] width 185 height 79
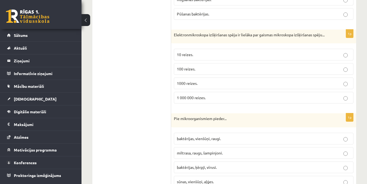
scroll to position [1596, 0]
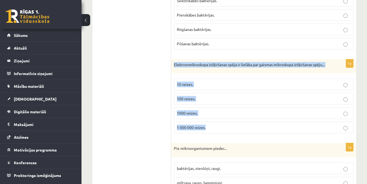
drag, startPoint x: 172, startPoint y: 57, endPoint x: 324, endPoint y: 129, distance: 168.2
click at [324, 129] on div "1p Elektronmikroskopa izšķiršanas spēja ir lielāka par gaismas mikroskopa izšķi…" at bounding box center [263, 98] width 185 height 79
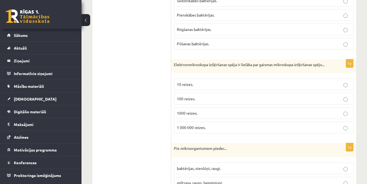
drag, startPoint x: 129, startPoint y: 90, endPoint x: 147, endPoint y: 93, distance: 18.0
click at [341, 115] on p "1000 reizes." at bounding box center [263, 113] width 173 height 6
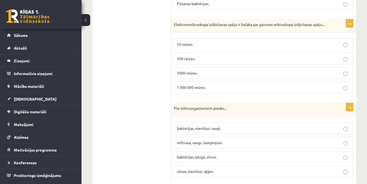
scroll to position [1650, 0]
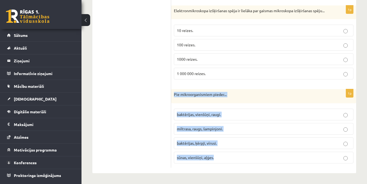
drag, startPoint x: 173, startPoint y: 94, endPoint x: 288, endPoint y: 164, distance: 134.4
click at [288, 164] on div "1p Pie mikroorganismiem pieder... baktērijas, vienšūņi, raugi. miltrasa, raugs,…" at bounding box center [263, 128] width 185 height 79
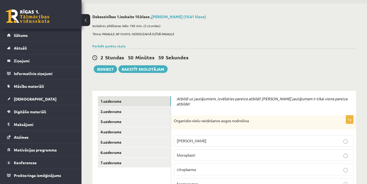
scroll to position [27, 0]
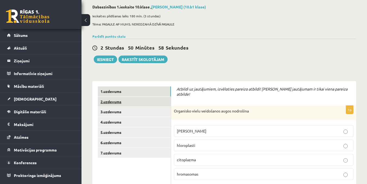
click at [112, 102] on link "2.uzdevums" at bounding box center [134, 102] width 73 height 10
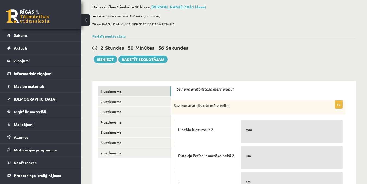
click at [106, 94] on link "1.uzdevums" at bounding box center [134, 92] width 73 height 10
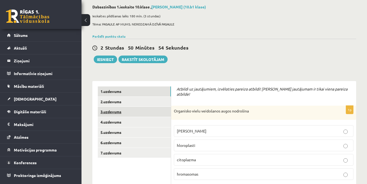
click at [116, 111] on link "3.uzdevums" at bounding box center [134, 112] width 73 height 10
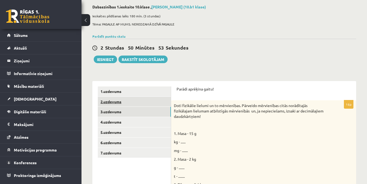
click at [112, 102] on link "2.uzdevums" at bounding box center [134, 102] width 73 height 10
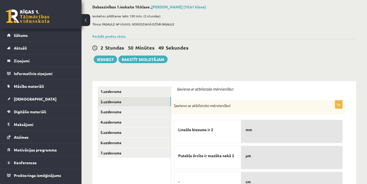
scroll to position [81, 0]
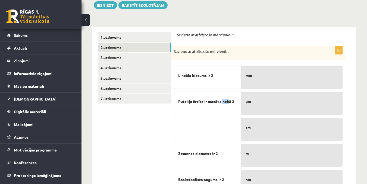
drag, startPoint x: 221, startPoint y: 100, endPoint x: 232, endPoint y: 106, distance: 12.0
click at [232, 106] on p "Putekļu ērcīte ir mazāka nekā 2" at bounding box center [207, 101] width 59 height 11
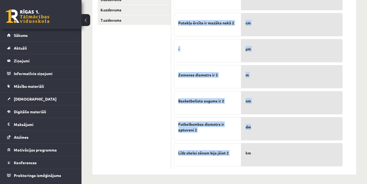
scroll to position [162, 0]
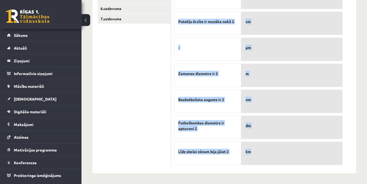
drag, startPoint x: 172, startPoint y: 50, endPoint x: 323, endPoint y: 141, distance: 176.1
click at [323, 141] on div "6p Savieno ar atbilstošo mērvienību! Lineāla biezums ir 2 Putekļu ērcīte ir maz…" at bounding box center [258, 67] width 174 height 202
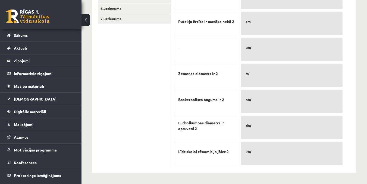
click at [133, 71] on ul "1.uzdevums 2.uzdevums 3.uzdevums 4.uzdevums 5.uzdevums 6.uzdevums 7.uzdevums" at bounding box center [134, 60] width 73 height 216
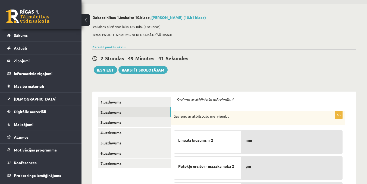
scroll to position [27, 0]
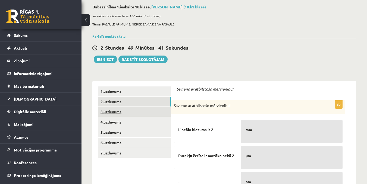
click at [115, 112] on link "3.uzdevums" at bounding box center [134, 112] width 73 height 10
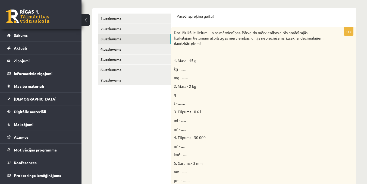
scroll to position [43, 0]
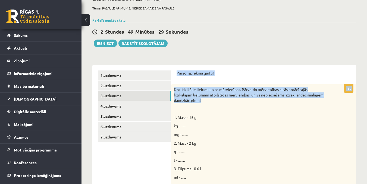
drag, startPoint x: 173, startPoint y: 72, endPoint x: 314, endPoint y: 101, distance: 143.8
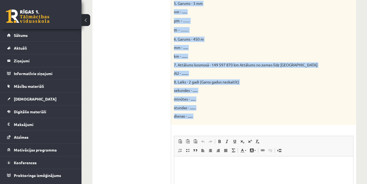
scroll to position [287, 0]
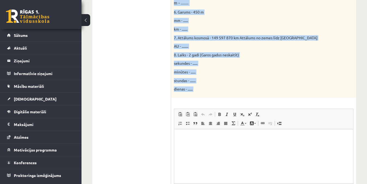
drag, startPoint x: 176, startPoint y: 72, endPoint x: 316, endPoint y: 105, distance: 143.9
click at [316, 105] on div "Parādi aprēķina gaitu! 16p Doti fizikālie lielumi un to mērvienības. Pārveido m…" at bounding box center [263, 24] width 185 height 406
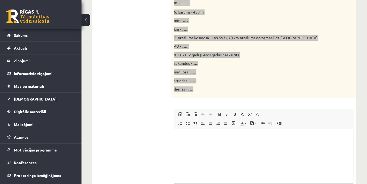
click at [177, 135] on html at bounding box center [263, 137] width 179 height 17
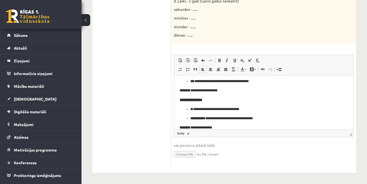
scroll to position [30, 0]
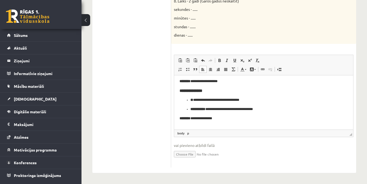
click at [210, 90] on h3 "**********" at bounding box center [263, 90] width 168 height 5
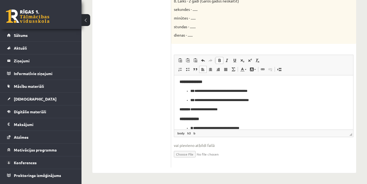
scroll to position [0, 0]
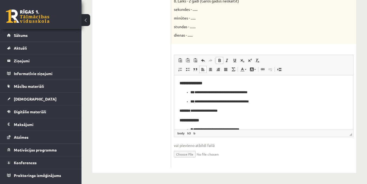
click at [187, 82] on strong "**********" at bounding box center [190, 83] width 23 height 4
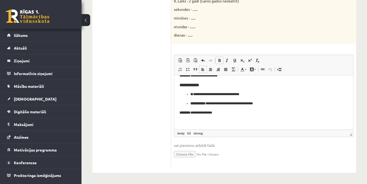
scroll to position [36, 0]
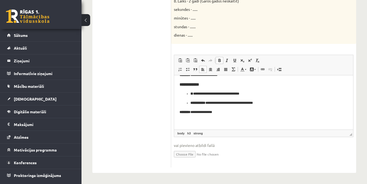
click at [221, 114] on p "**********" at bounding box center [261, 112] width 164 height 6
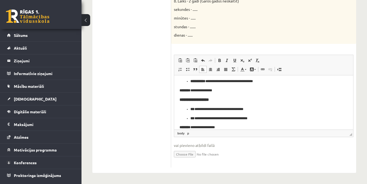
click at [185, 100] on strong "**********" at bounding box center [193, 99] width 29 height 4
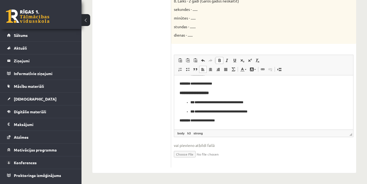
scroll to position [73, 0]
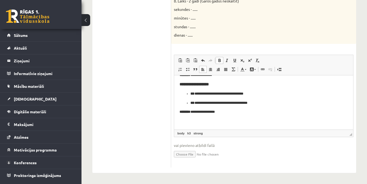
click at [227, 113] on p "**********" at bounding box center [261, 112] width 164 height 6
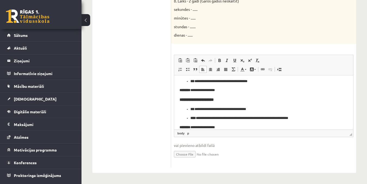
click at [186, 100] on strong "**********" at bounding box center [196, 99] width 34 height 4
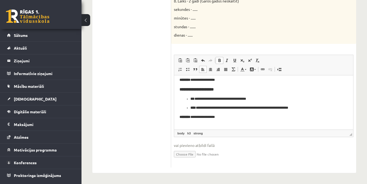
scroll to position [110, 0]
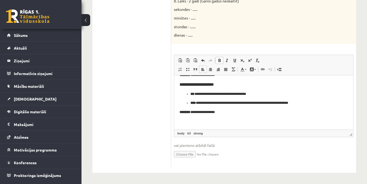
click at [226, 111] on p "**********" at bounding box center [261, 112] width 164 height 6
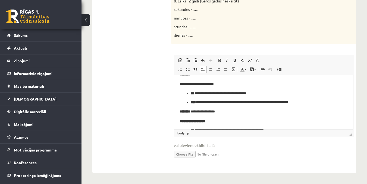
scroll to position [141, 0]
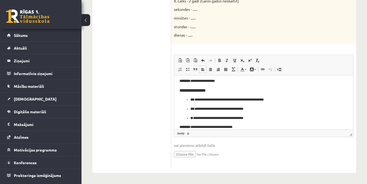
click at [187, 89] on strong "**********" at bounding box center [192, 90] width 26 height 4
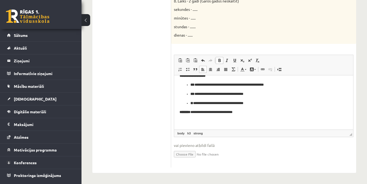
scroll to position [157, 0]
click at [247, 112] on p "**********" at bounding box center [261, 112] width 164 height 6
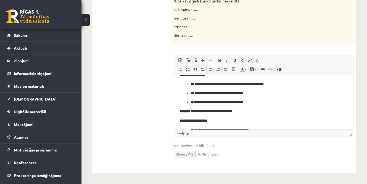
scroll to position [178, 0]
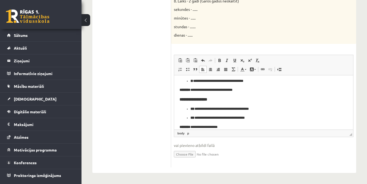
click at [186, 101] on strong "**********" at bounding box center [193, 99] width 28 height 4
click at [224, 100] on h3 "**********" at bounding box center [263, 99] width 168 height 5
click at [232, 126] on p "**********" at bounding box center [261, 127] width 164 height 6
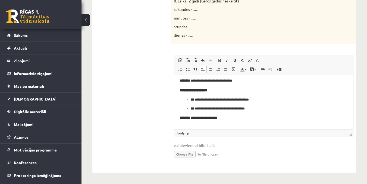
scroll to position [215, 0]
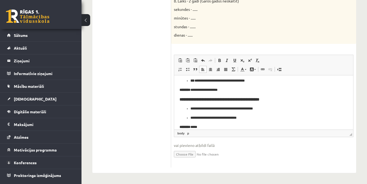
click at [186, 101] on strong "**********" at bounding box center [219, 99] width 80 height 4
drag, startPoint x: 285, startPoint y: 101, endPoint x: 184, endPoint y: 101, distance: 101.2
click at [184, 101] on h3 "**********" at bounding box center [263, 99] width 168 height 5
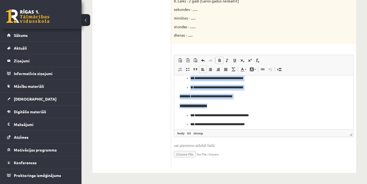
scroll to position [166, 0]
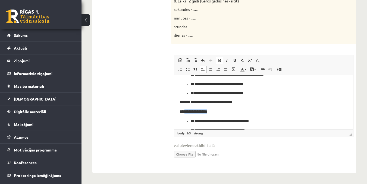
drag, startPoint x: 222, startPoint y: 88, endPoint x: 184, endPoint y: 114, distance: 45.6
click at [184, 114] on h3 "**********" at bounding box center [263, 111] width 168 height 5
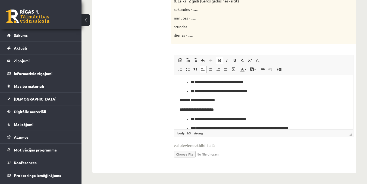
scroll to position [112, 0]
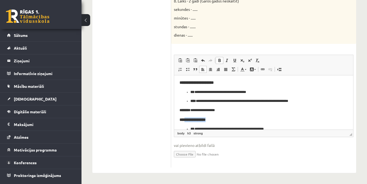
drag, startPoint x: 215, startPoint y: 119, endPoint x: 185, endPoint y: 119, distance: 30.7
click at [185, 119] on h3 "**********" at bounding box center [263, 119] width 168 height 5
drag, startPoint x: 222, startPoint y: 82, endPoint x: 184, endPoint y: 83, distance: 38.0
click at [184, 83] on h3 "**********" at bounding box center [263, 82] width 168 height 5
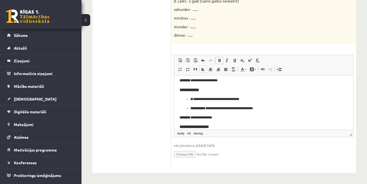
scroll to position [58, 0]
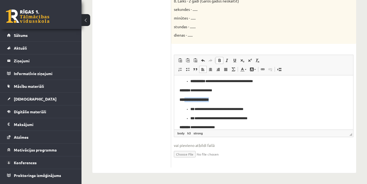
drag, startPoint x: 215, startPoint y: 101, endPoint x: 184, endPoint y: 102, distance: 31.0
click at [184, 102] on h3 "**********" at bounding box center [263, 99] width 168 height 5
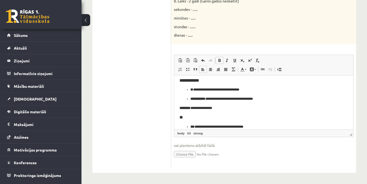
scroll to position [30, 0]
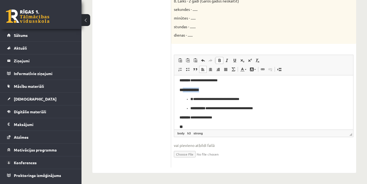
drag, startPoint x: 209, startPoint y: 90, endPoint x: 183, endPoint y: 90, distance: 25.5
click at [183, 90] on h3 "**********" at bounding box center [263, 89] width 168 height 5
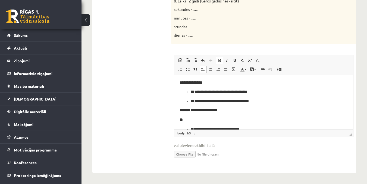
scroll to position [0, 0]
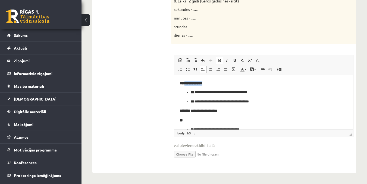
drag, startPoint x: 210, startPoint y: 83, endPoint x: 184, endPoint y: 85, distance: 25.9
click at [184, 85] on h3 "**********" at bounding box center [263, 83] width 168 height 5
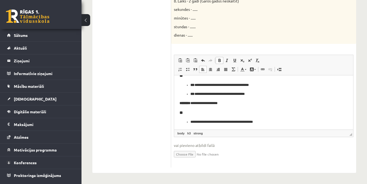
scroll to position [231, 0]
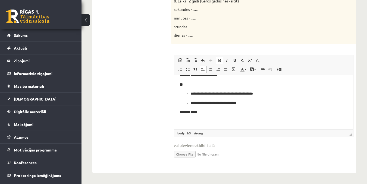
click at [204, 111] on p "******** ****" at bounding box center [261, 112] width 164 height 6
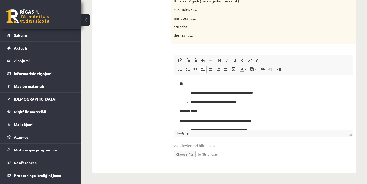
scroll to position [271, 0]
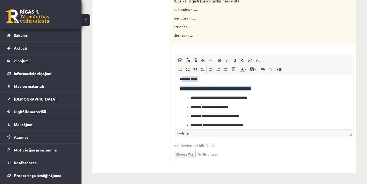
drag, startPoint x: 270, startPoint y: 82, endPoint x: 183, endPoint y: 80, distance: 87.1
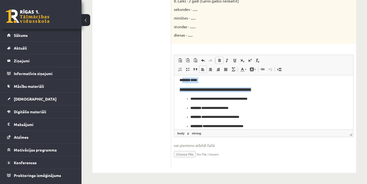
click at [183, 89] on strong "**********" at bounding box center [215, 89] width 72 height 4
drag, startPoint x: 268, startPoint y: 91, endPoint x: 257, endPoint y: 82, distance: 13.7
click at [209, 92] on h3 "**********" at bounding box center [263, 89] width 168 height 5
click at [251, 90] on strong "**********" at bounding box center [215, 89] width 72 height 4
drag, startPoint x: 236, startPoint y: 95, endPoint x: 233, endPoint y: 95, distance: 3.8
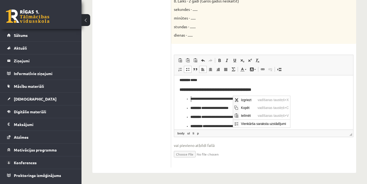
scroll to position [0, 0]
click at [182, 90] on strong "**********" at bounding box center [215, 89] width 72 height 4
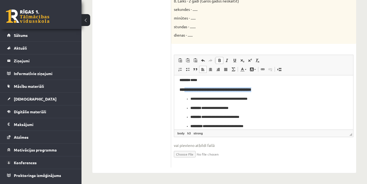
drag, startPoint x: 269, startPoint y: 90, endPoint x: 184, endPoint y: 91, distance: 84.7
click at [184, 91] on h3 "**********" at bounding box center [263, 89] width 168 height 5
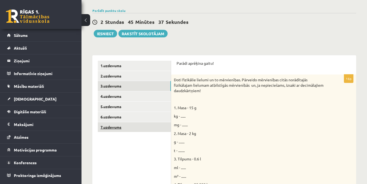
scroll to position [54, 0]
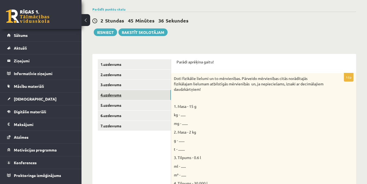
click at [122, 93] on link "4.uzdevums" at bounding box center [134, 95] width 73 height 10
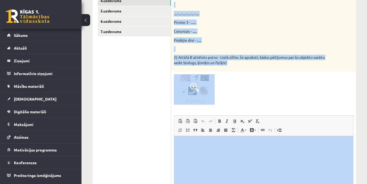
scroll to position [136, 0]
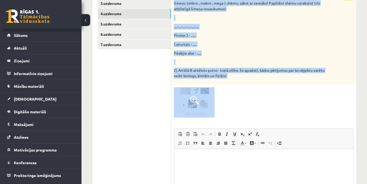
drag, startPoint x: 172, startPoint y: 62, endPoint x: 339, endPoint y: 131, distance: 181.2
click at [339, 131] on div "Aplūko atēlu! 14p 1) Aplūko attēlus un uzraksti atbilstošo burtu virteni, izvei…" at bounding box center [263, 110] width 185 height 274
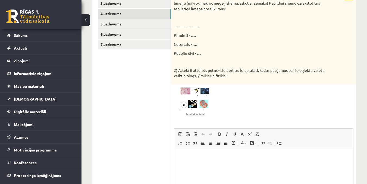
click at [128, 94] on ul "1.uzdevums 2.uzdevums 3.uzdevums 4.uzdevums 5.uzdevums 6.uzdevums 7.uzdevums" at bounding box center [134, 109] width 73 height 263
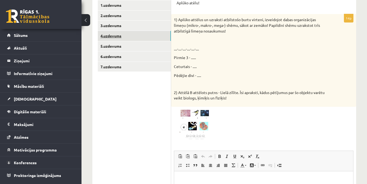
scroll to position [54, 0]
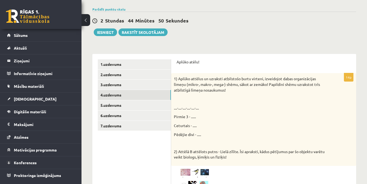
click at [203, 109] on p "....-....-....-....-....-...." at bounding box center [250, 108] width 152 height 6
click at [202, 109] on p "....-....-....-....-....-...." at bounding box center [250, 108] width 152 height 6
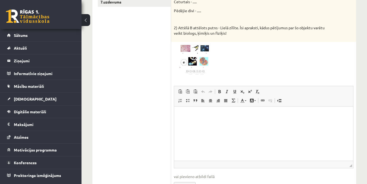
scroll to position [190, 0]
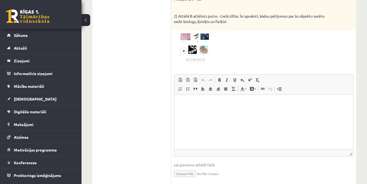
click at [183, 104] on p "Bagātinātā teksta redaktors, wiswyg-editor-user-answer-47024874742420" at bounding box center [263, 103] width 168 height 6
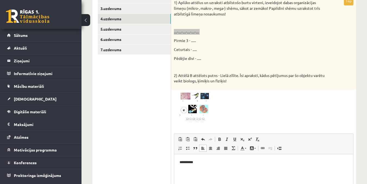
scroll to position [81, 0]
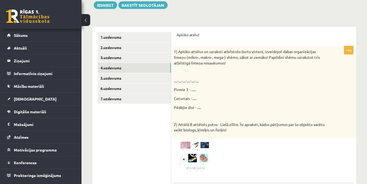
click at [152, 123] on ul "1.uzdevums 2.uzdevums 3.uzdevums 4.uzdevums 5.uzdevums 6.uzdevums 7.uzdevums" at bounding box center [134, 163] width 73 height 263
click at [202, 153] on img at bounding box center [194, 157] width 41 height 31
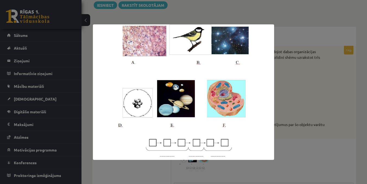
drag, startPoint x: 295, startPoint y: 108, endPoint x: 299, endPoint y: 107, distance: 4.0
click at [298, 107] on div at bounding box center [183, 92] width 367 height 184
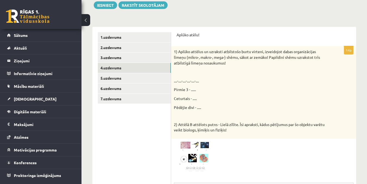
click at [199, 150] on img at bounding box center [194, 157] width 41 height 31
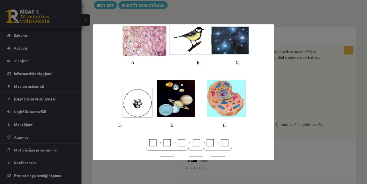
click at [300, 80] on div at bounding box center [183, 92] width 367 height 184
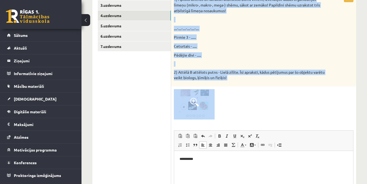
scroll to position [136, 0]
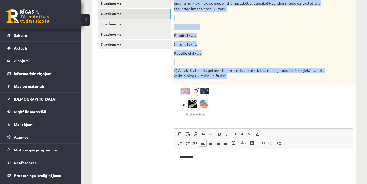
drag, startPoint x: 177, startPoint y: 34, endPoint x: 318, endPoint y: 78, distance: 147.7
click at [318, 78] on form "**********" at bounding box center [263, 109] width 174 height 263
click at [201, 97] on img at bounding box center [194, 102] width 41 height 31
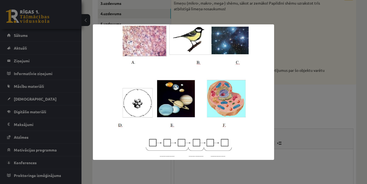
drag, startPoint x: 277, startPoint y: 91, endPoint x: 283, endPoint y: 94, distance: 6.8
drag, startPoint x: 283, startPoint y: 94, endPoint x: 287, endPoint y: 99, distance: 7.0
click at [287, 99] on div at bounding box center [183, 92] width 367 height 184
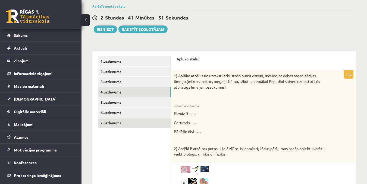
scroll to position [47, 0]
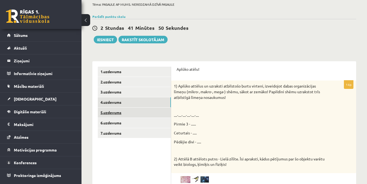
click at [120, 110] on link "5.uzdevums" at bounding box center [134, 113] width 73 height 10
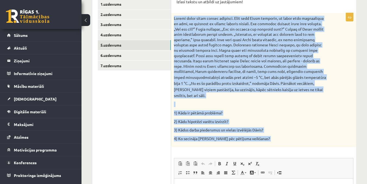
scroll to position [132, 0]
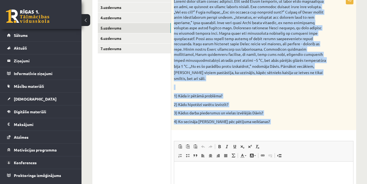
drag, startPoint x: 173, startPoint y: 55, endPoint x: 348, endPoint y: 149, distance: 199.2
click at [348, 149] on div "4p stabiņš atradās pret atzīmi –5 °C, bet abās pārējās glāzēs temperatūra bija …" at bounding box center [263, 125] width 185 height 258
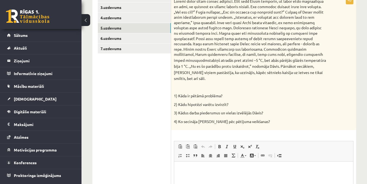
click at [159, 109] on ul "1.uzdevums 2.uzdevums 3.uzdevums 4.uzdevums 5.uzdevums 6.uzdevums 7.uzdevums" at bounding box center [134, 118] width 73 height 272
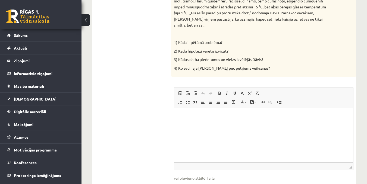
scroll to position [186, 0]
click at [183, 116] on p "Bagātinātā teksta redaktors, wiswyg-editor-user-answer-47024768869540" at bounding box center [263, 116] width 168 height 6
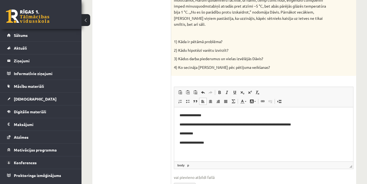
click at [200, 145] on p "**********" at bounding box center [263, 143] width 168 height 6
click at [215, 144] on p "**********" at bounding box center [263, 143] width 168 height 6
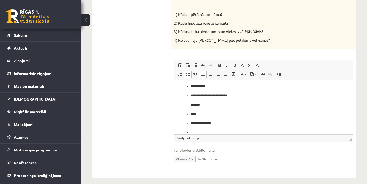
scroll to position [45, 0]
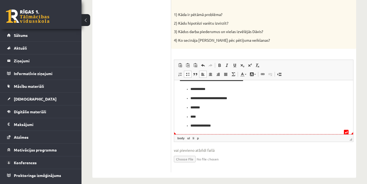
click at [219, 127] on p "**********" at bounding box center [261, 126] width 142 height 6
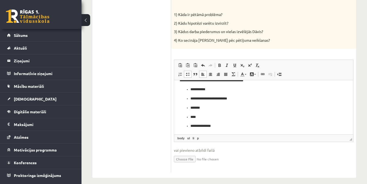
click at [188, 90] on ul "**********" at bounding box center [263, 108] width 168 height 42
click at [190, 99] on li "**********" at bounding box center [263, 99] width 146 height 6
click at [190, 108] on li "*******" at bounding box center [263, 108] width 146 height 6
click at [190, 117] on li "****" at bounding box center [263, 117] width 146 height 6
click at [188, 126] on ul "**********" at bounding box center [263, 126] width 168 height 6
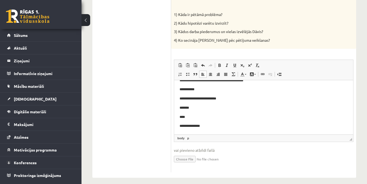
click at [206, 127] on p "**********" at bounding box center [261, 126] width 164 height 6
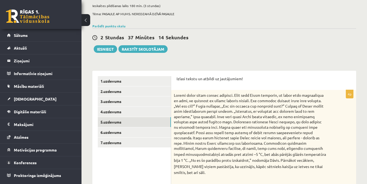
scroll to position [50, 0]
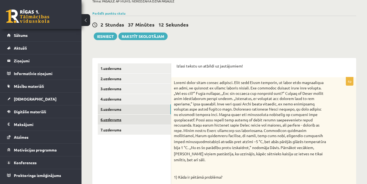
click at [117, 121] on link "6.uzdevums" at bounding box center [134, 120] width 73 height 10
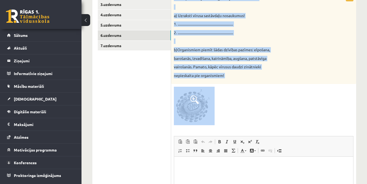
scroll to position [135, 0]
drag, startPoint x: 172, startPoint y: 51, endPoint x: 275, endPoint y: 129, distance: 128.8
click at [275, 129] on div "5p Attēlā parādīta HIV vīrusa struktūra. a) Uzraksti vīrusa sastāvdaļu nosaukum…" at bounding box center [263, 121] width 185 height 256
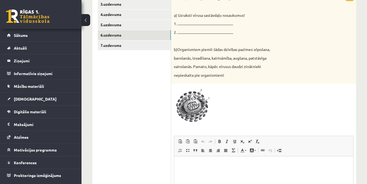
click at [122, 119] on ul "1.uzdevums 2.uzdevums 3.uzdevums 4.uzdevums 5.uzdevums 6.uzdevums 7.uzdevums" at bounding box center [134, 114] width 73 height 270
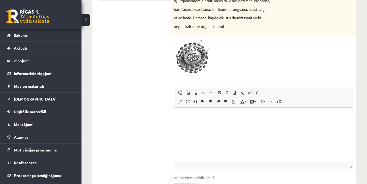
scroll to position [189, 0]
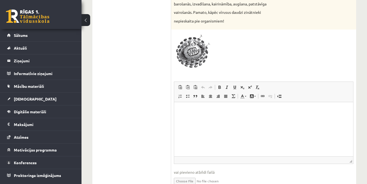
click at [179, 109] on p "Bagātinātā teksta redaktors, wiswyg-editor-user-answer-47024969853700" at bounding box center [263, 110] width 168 height 6
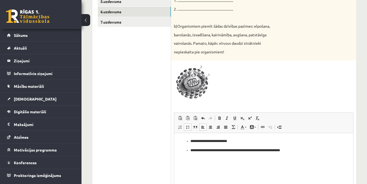
scroll to position [162, 0]
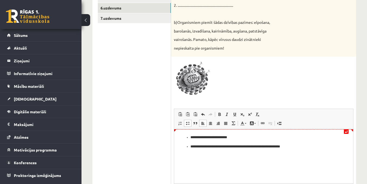
click at [187, 132] on html "**********" at bounding box center [263, 142] width 179 height 26
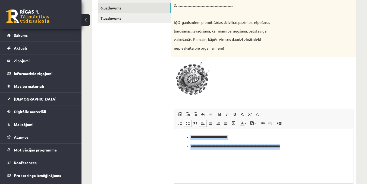
drag, startPoint x: 280, startPoint y: 147, endPoint x: 160, endPoint y: 135, distance: 120.4
click at [174, 135] on html "**********" at bounding box center [263, 142] width 179 height 26
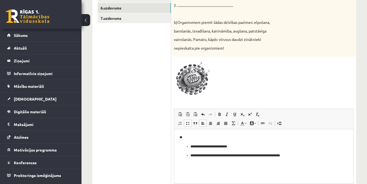
click at [188, 138] on p "**" at bounding box center [263, 138] width 168 height 6
click at [189, 155] on ul "**********" at bounding box center [263, 151] width 168 height 15
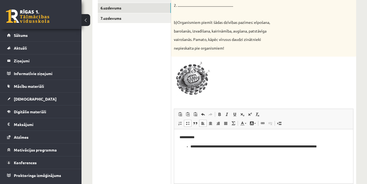
click at [189, 146] on ul "**********" at bounding box center [263, 149] width 168 height 11
click at [223, 146] on p "**********" at bounding box center [263, 147] width 168 height 6
click at [333, 147] on p "**********" at bounding box center [263, 147] width 168 height 6
click at [179, 146] on html "**********" at bounding box center [263, 146] width 179 height 35
click at [227, 148] on p "**********" at bounding box center [263, 147] width 168 height 6
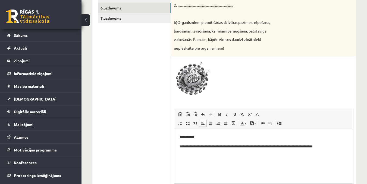
click at [228, 148] on p "**********" at bounding box center [263, 147] width 168 height 6
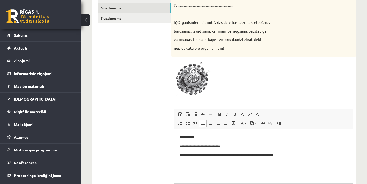
click at [288, 155] on p "**********" at bounding box center [263, 156] width 168 height 6
click at [232, 147] on p "**********" at bounding box center [263, 147] width 168 height 6
click at [286, 158] on p "**********" at bounding box center [263, 156] width 168 height 6
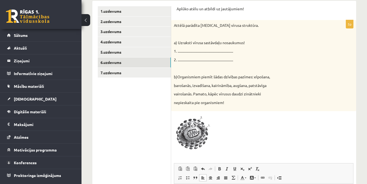
scroll to position [108, 0]
click at [128, 119] on ul "1.uzdevums 2.uzdevums 3.uzdevums 4.uzdevums 5.uzdevums 6.uzdevums 7.uzdevums" at bounding box center [134, 141] width 73 height 270
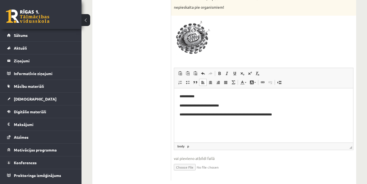
scroll to position [216, 0]
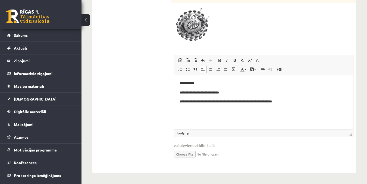
click at [294, 100] on p "**********" at bounding box center [263, 102] width 168 height 6
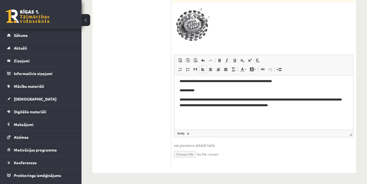
scroll to position [23, 0]
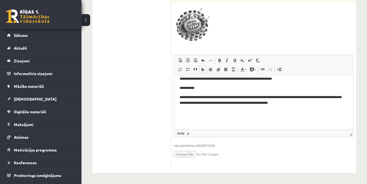
click at [282, 97] on p "**********" at bounding box center [261, 99] width 164 height 11
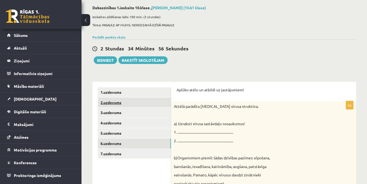
scroll to position [53, 0]
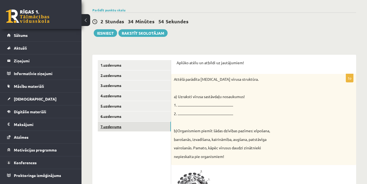
click at [130, 126] on link "7.uzdevums" at bounding box center [134, 127] width 73 height 10
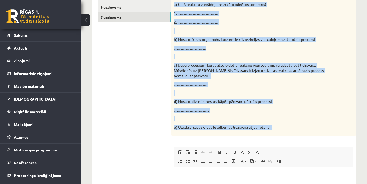
scroll to position [174, 0]
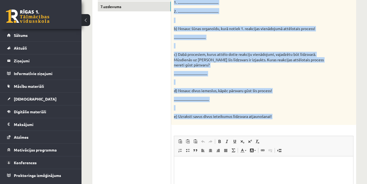
drag, startPoint x: 176, startPoint y: 50, endPoint x: 291, endPoint y: 139, distance: 145.5
click at [291, 139] on div "Pildi uzmanīgi! 7p Reakciju vienādojumos attēlota organisko vielu sintēze un or…" at bounding box center [263, 95] width 185 height 320
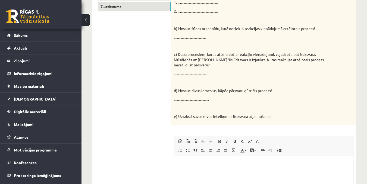
click at [142, 60] on ul "1.uzdevums 2.uzdevums 3.uzdevums 4.uzdevums 5.uzdevums 6.uzdevums 7.uzdevums" at bounding box center [134, 94] width 73 height 309
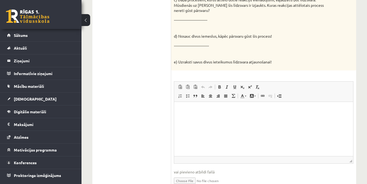
scroll to position [255, 0]
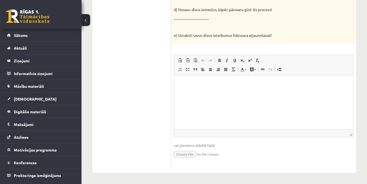
click at [178, 81] on html at bounding box center [263, 83] width 179 height 17
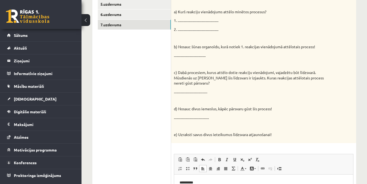
scroll to position [228, 0]
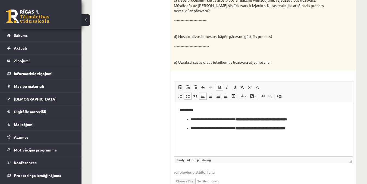
click at [189, 120] on ul "**********" at bounding box center [263, 124] width 168 height 15
click at [189, 129] on ul "**********" at bounding box center [263, 129] width 168 height 6
click at [313, 130] on p "**********" at bounding box center [263, 129] width 168 height 6
click at [182, 137] on strong "**" at bounding box center [180, 138] width 3 height 4
click at [181, 137] on strong "**" at bounding box center [180, 138] width 3 height 4
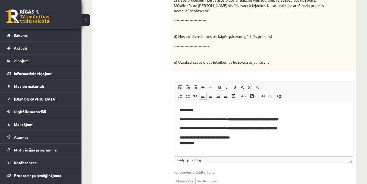
click at [183, 138] on p "**********" at bounding box center [263, 140] width 168 height 11
click at [183, 138] on strong "**********" at bounding box center [205, 138] width 47 height 4
click at [203, 143] on p "**********" at bounding box center [263, 140] width 168 height 11
click at [246, 137] on p "**********" at bounding box center [263, 140] width 168 height 11
drag, startPoint x: 200, startPoint y: 145, endPoint x: 177, endPoint y: 145, distance: 23.3
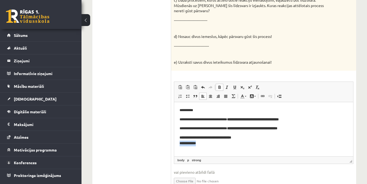
click at [177, 145] on html "**********" at bounding box center [263, 127] width 179 height 50
click at [245, 136] on p "**********" at bounding box center [263, 140] width 168 height 11
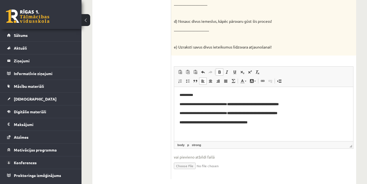
scroll to position [255, 0]
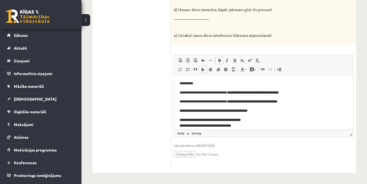
click at [262, 119] on p "**********" at bounding box center [263, 122] width 168 height 11
click at [249, 124] on p "**********" at bounding box center [263, 122] width 168 height 11
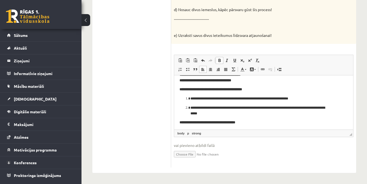
scroll to position [47, 0]
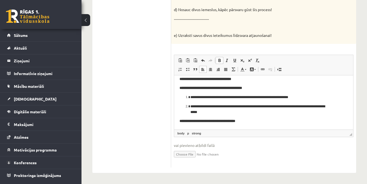
click at [252, 121] on p "**********" at bounding box center [263, 122] width 168 height 6
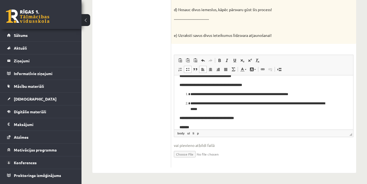
scroll to position [59, 0]
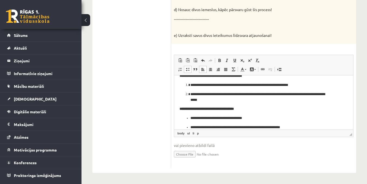
click at [190, 117] on ul "**********" at bounding box center [263, 123] width 168 height 15
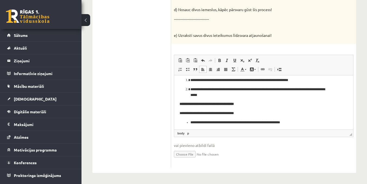
scroll to position [65, 0]
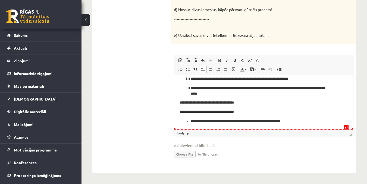
click at [190, 122] on p "**********" at bounding box center [261, 122] width 142 height 6
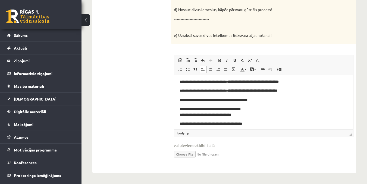
scroll to position [0, 0]
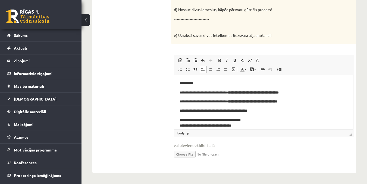
click at [181, 91] on p "**********" at bounding box center [261, 93] width 164 height 6
click at [182, 92] on p "**********" at bounding box center [261, 93] width 164 height 6
click at [181, 101] on p "**********" at bounding box center [261, 102] width 164 height 6
click at [182, 104] on p "**********" at bounding box center [261, 102] width 164 height 6
click at [182, 100] on p "**********" at bounding box center [261, 102] width 164 height 6
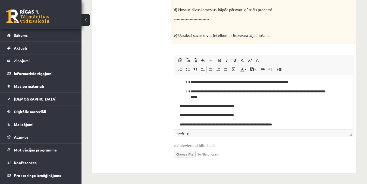
scroll to position [65, 0]
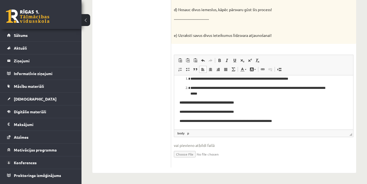
click at [182, 112] on p "**********" at bounding box center [261, 112] width 164 height 6
click at [182, 122] on p "**********" at bounding box center [261, 122] width 164 height 6
click at [182, 123] on p "**********" at bounding box center [261, 122] width 164 height 6
click at [183, 122] on p "**********" at bounding box center [261, 122] width 164 height 6
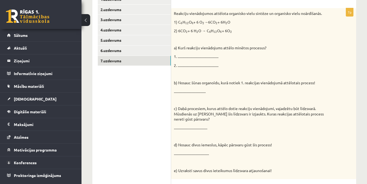
scroll to position [0, 0]
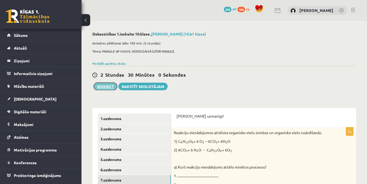
click at [106, 84] on button "Iesniegt" at bounding box center [105, 87] width 23 height 8
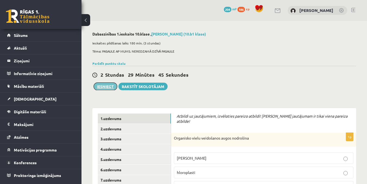
click at [111, 87] on button "Iesniegt" at bounding box center [105, 87] width 23 height 8
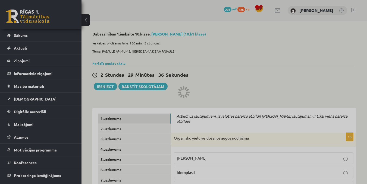
click at [23, 35] on div at bounding box center [183, 92] width 367 height 184
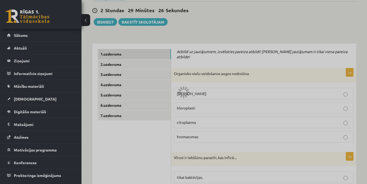
scroll to position [27, 0]
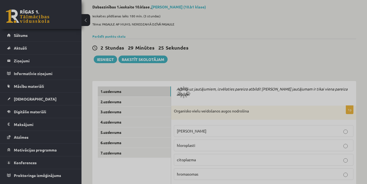
click at [104, 59] on div at bounding box center [183, 92] width 367 height 184
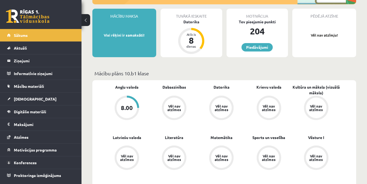
scroll to position [109, 0]
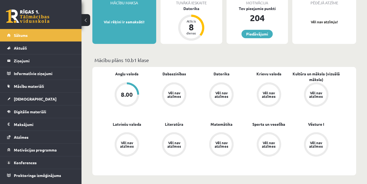
click at [125, 93] on div "8.00" at bounding box center [127, 95] width 12 height 6
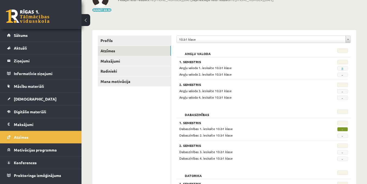
scroll to position [81, 0]
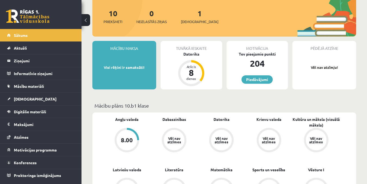
scroll to position [49, 0]
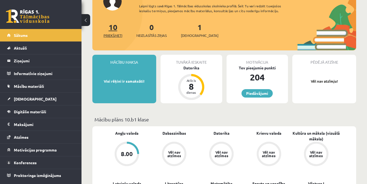
click at [111, 26] on link "10 Priekšmeti" at bounding box center [112, 30] width 19 height 16
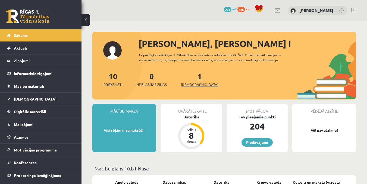
click at [193, 78] on link "1 Ieskaites" at bounding box center [199, 79] width 37 height 16
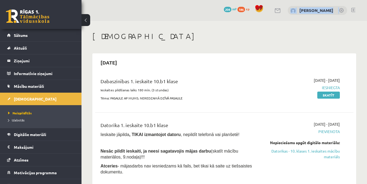
drag, startPoint x: 271, startPoint y: 19, endPoint x: 84, endPoint y: 38, distance: 187.9
click at [133, 36] on h1 "[DEMOGRAPHIC_DATA]" at bounding box center [223, 36] width 263 height 9
click at [134, 36] on h1 "[DEMOGRAPHIC_DATA]" at bounding box center [223, 36] width 263 height 9
